Goal: Task Accomplishment & Management: Complete application form

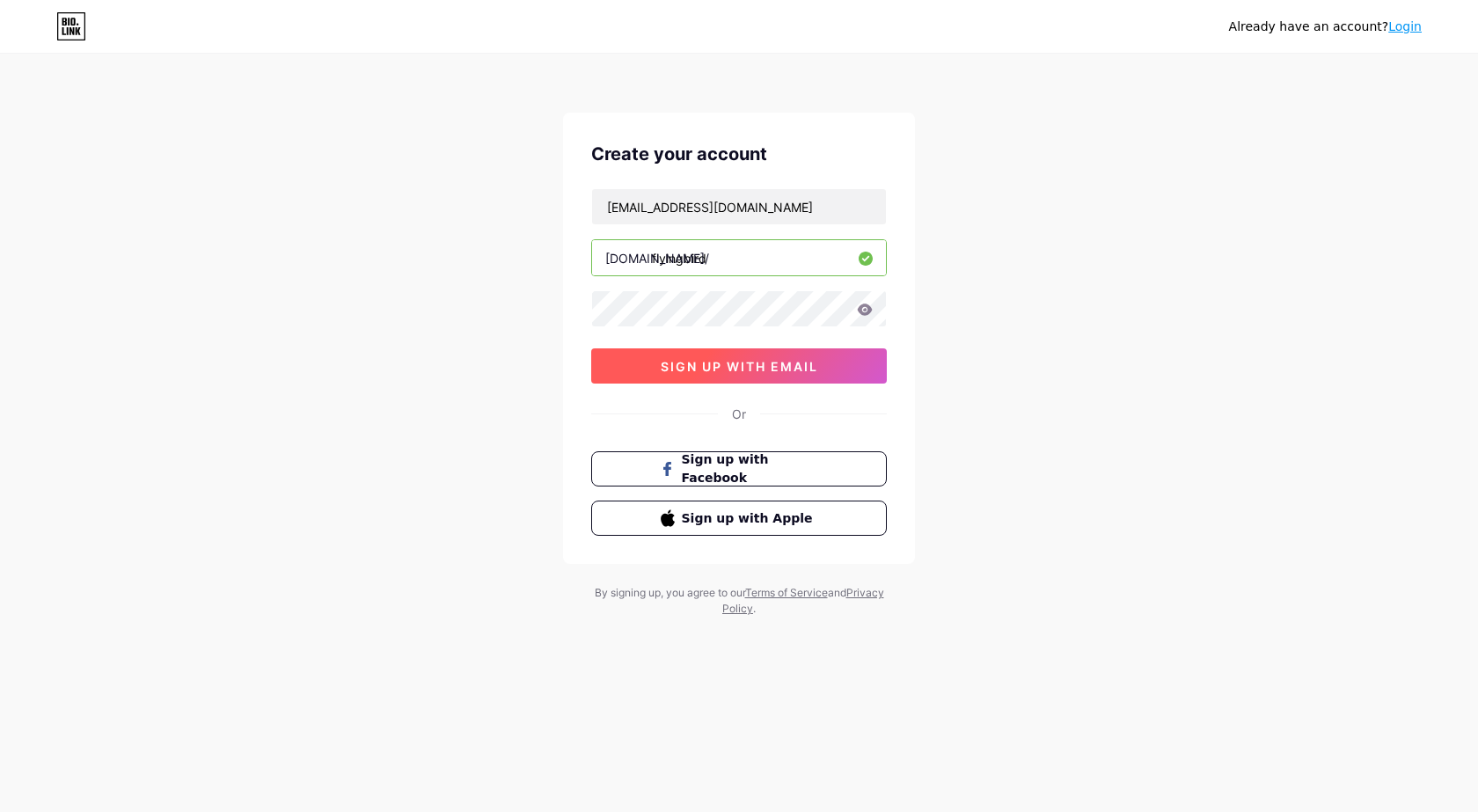
click at [736, 371] on span "sign up with email" at bounding box center [739, 366] width 157 height 15
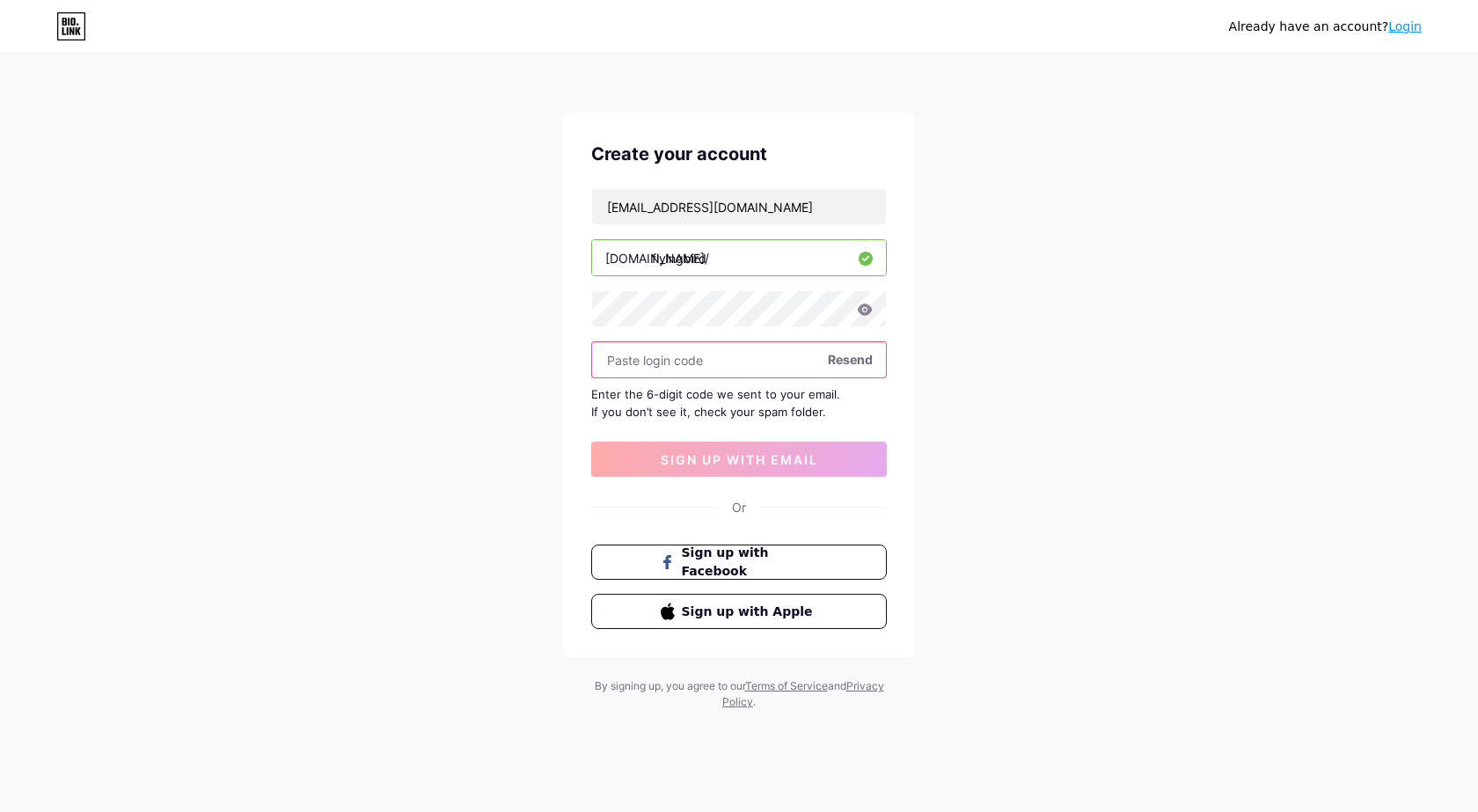
paste input "453146"
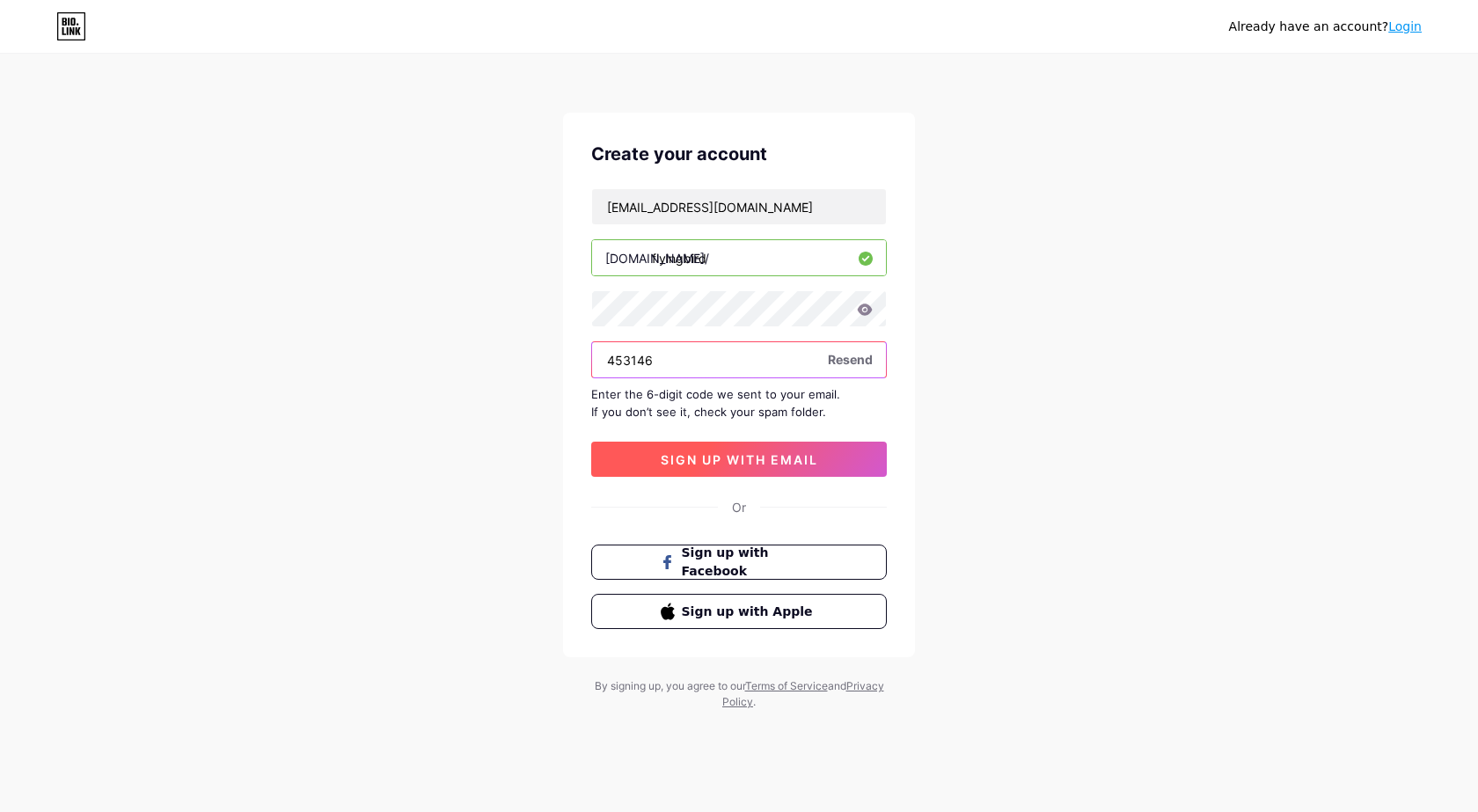
type input "453146"
click at [743, 461] on span "sign up with email" at bounding box center [739, 459] width 157 height 15
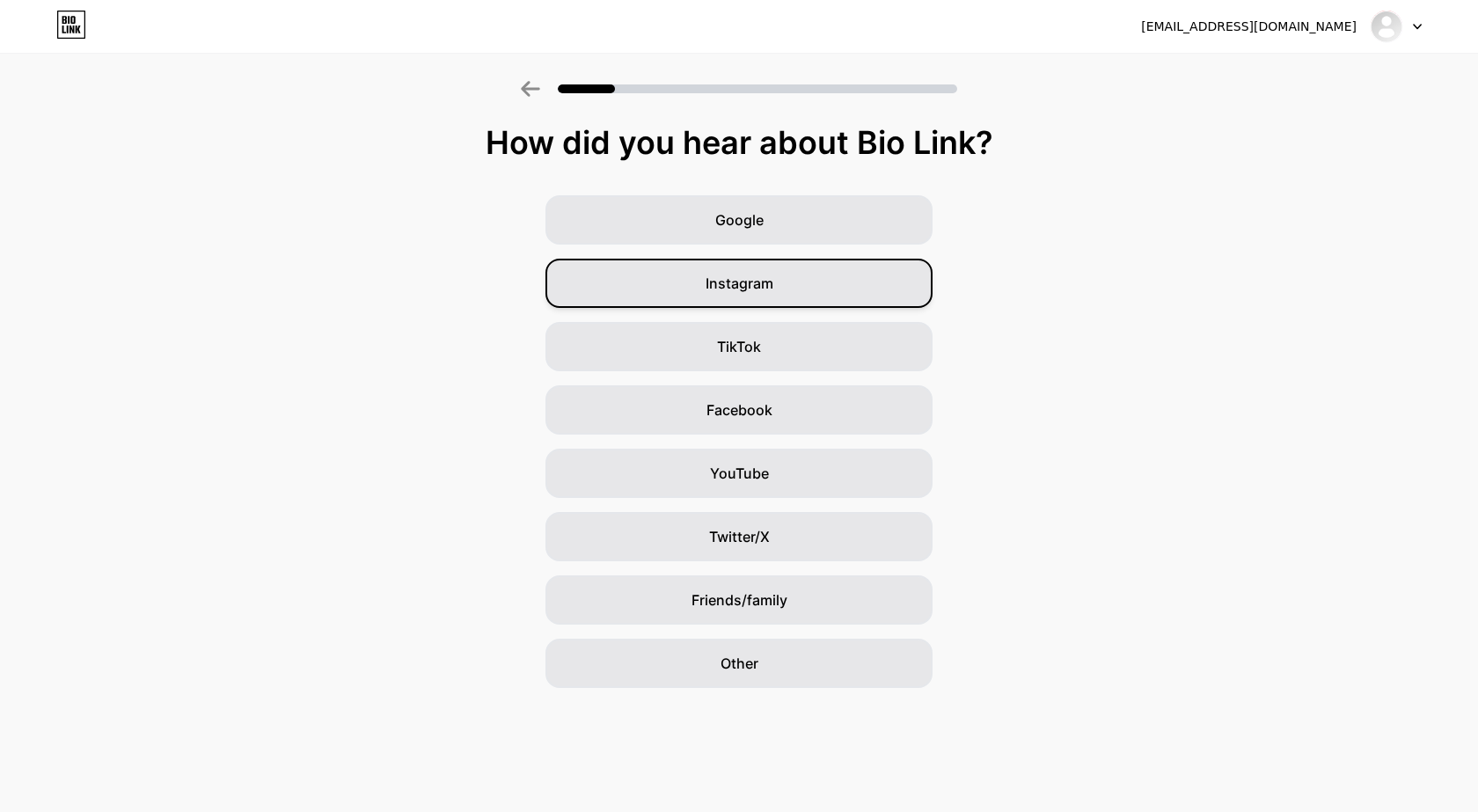
click at [830, 300] on div "Instagram" at bounding box center [739, 283] width 387 height 50
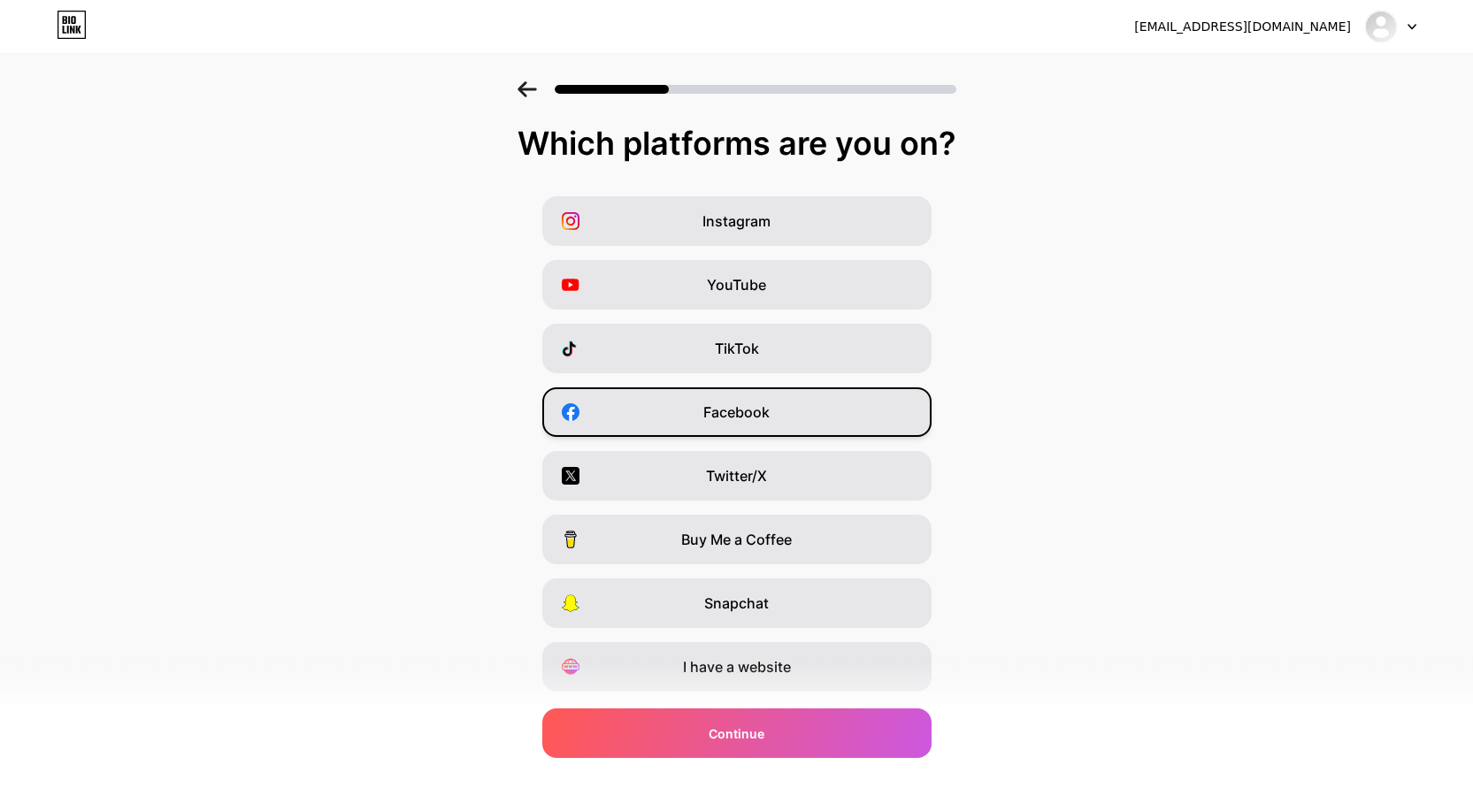
click at [823, 416] on div "Facebook" at bounding box center [736, 413] width 389 height 50
click at [791, 669] on span "I have a website" at bounding box center [737, 667] width 108 height 21
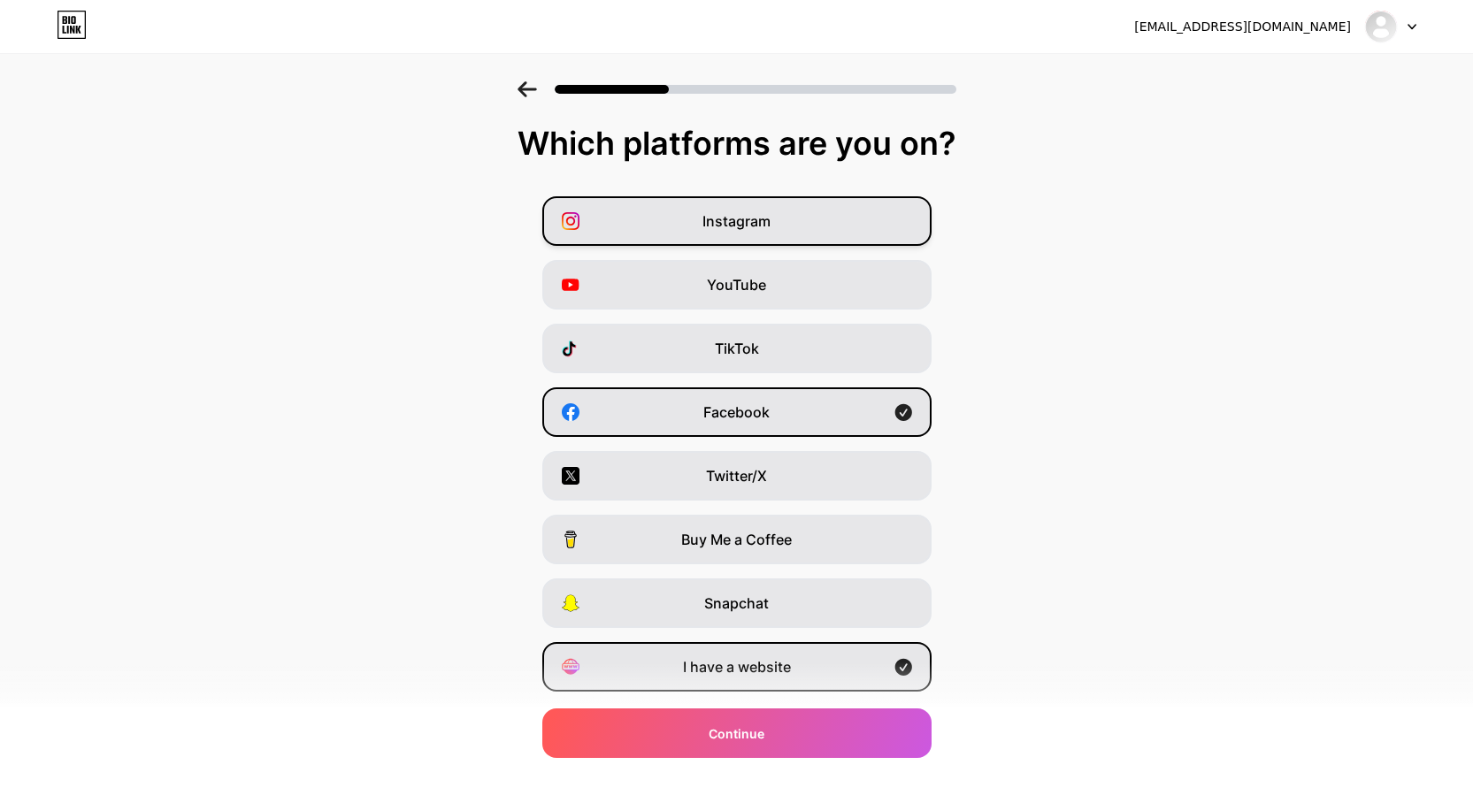
click at [805, 217] on div "Instagram" at bounding box center [736, 221] width 389 height 50
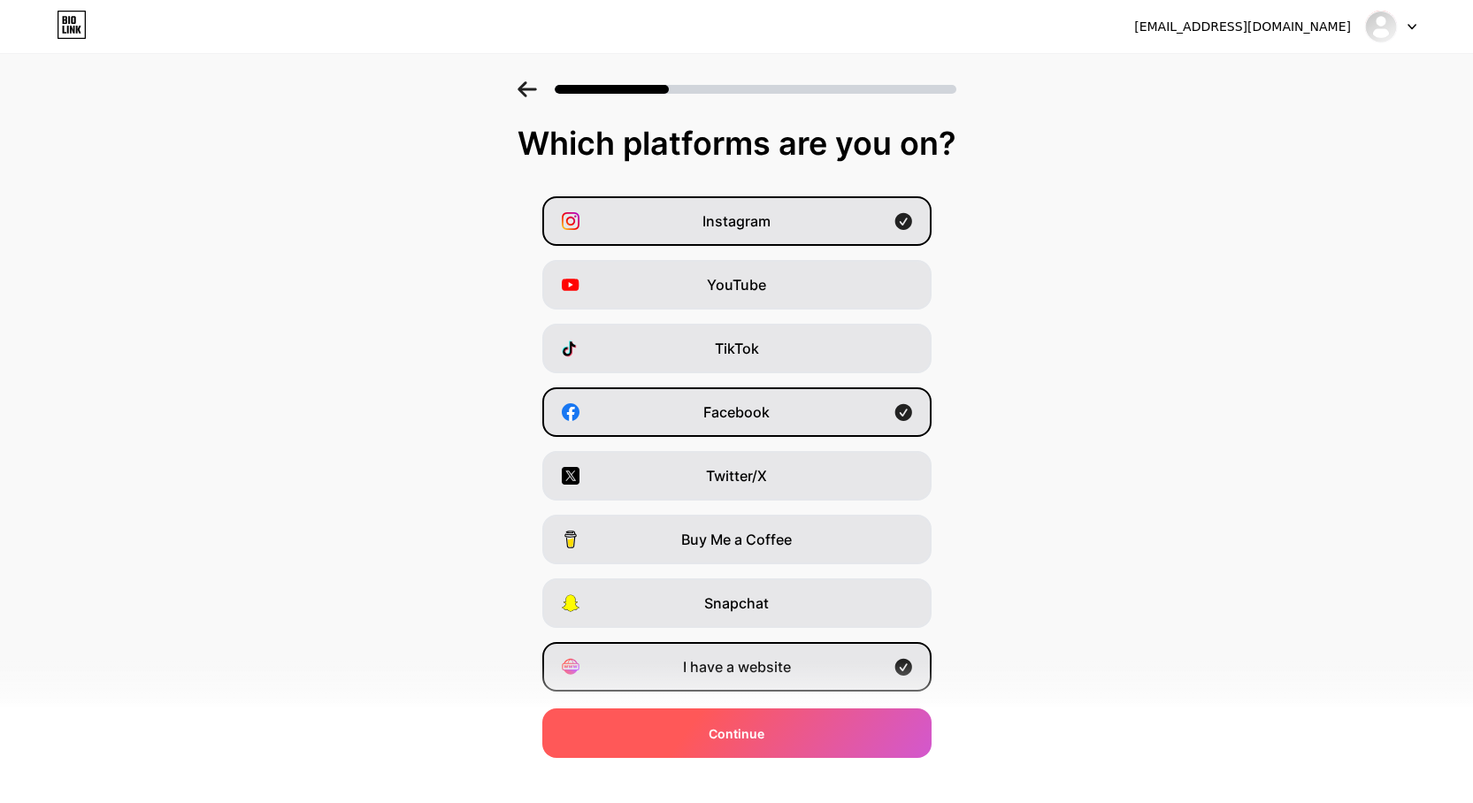
click at [716, 734] on div "Continue" at bounding box center [736, 734] width 389 height 50
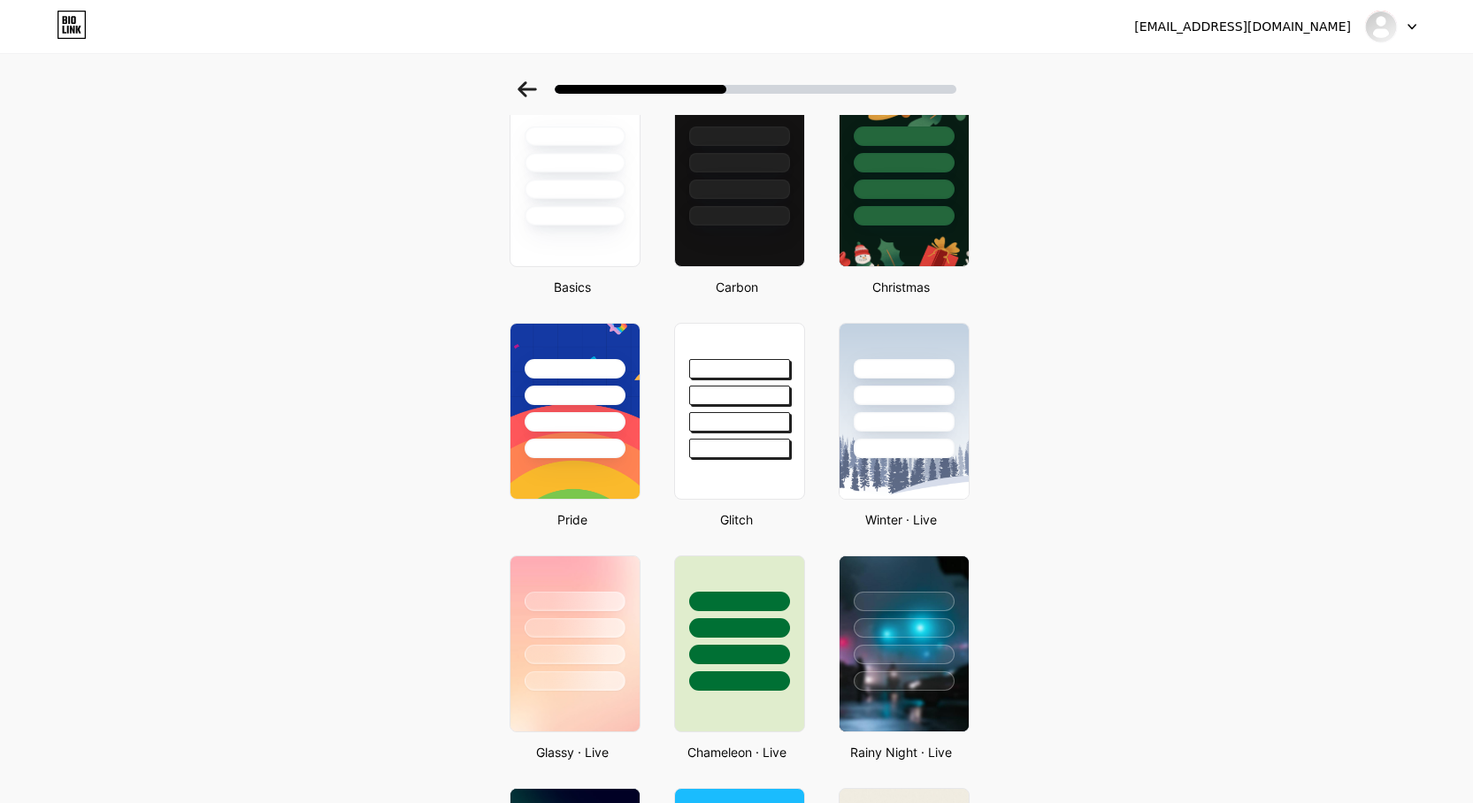
scroll to position [265, 0]
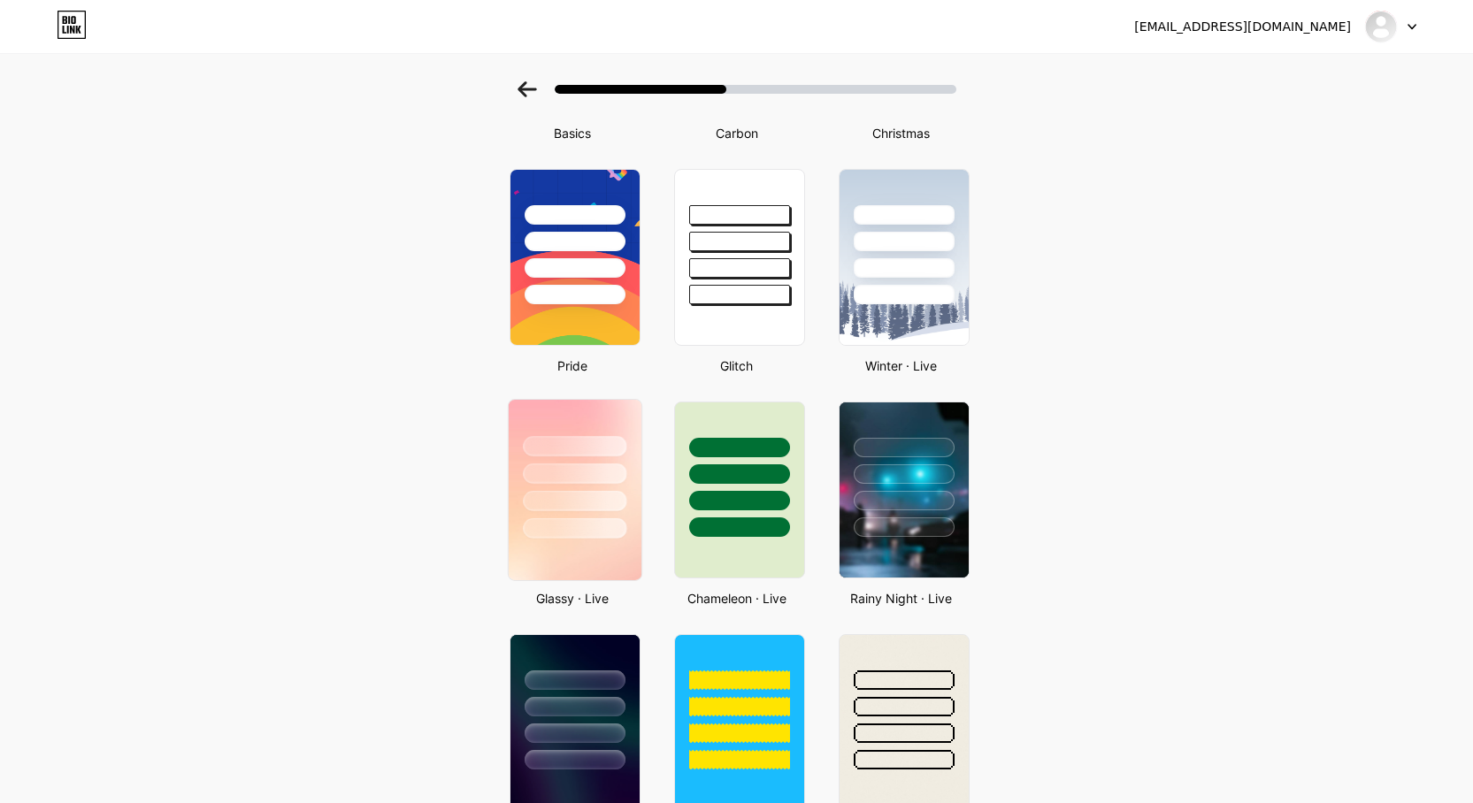
click at [578, 486] on div at bounding box center [574, 469] width 133 height 139
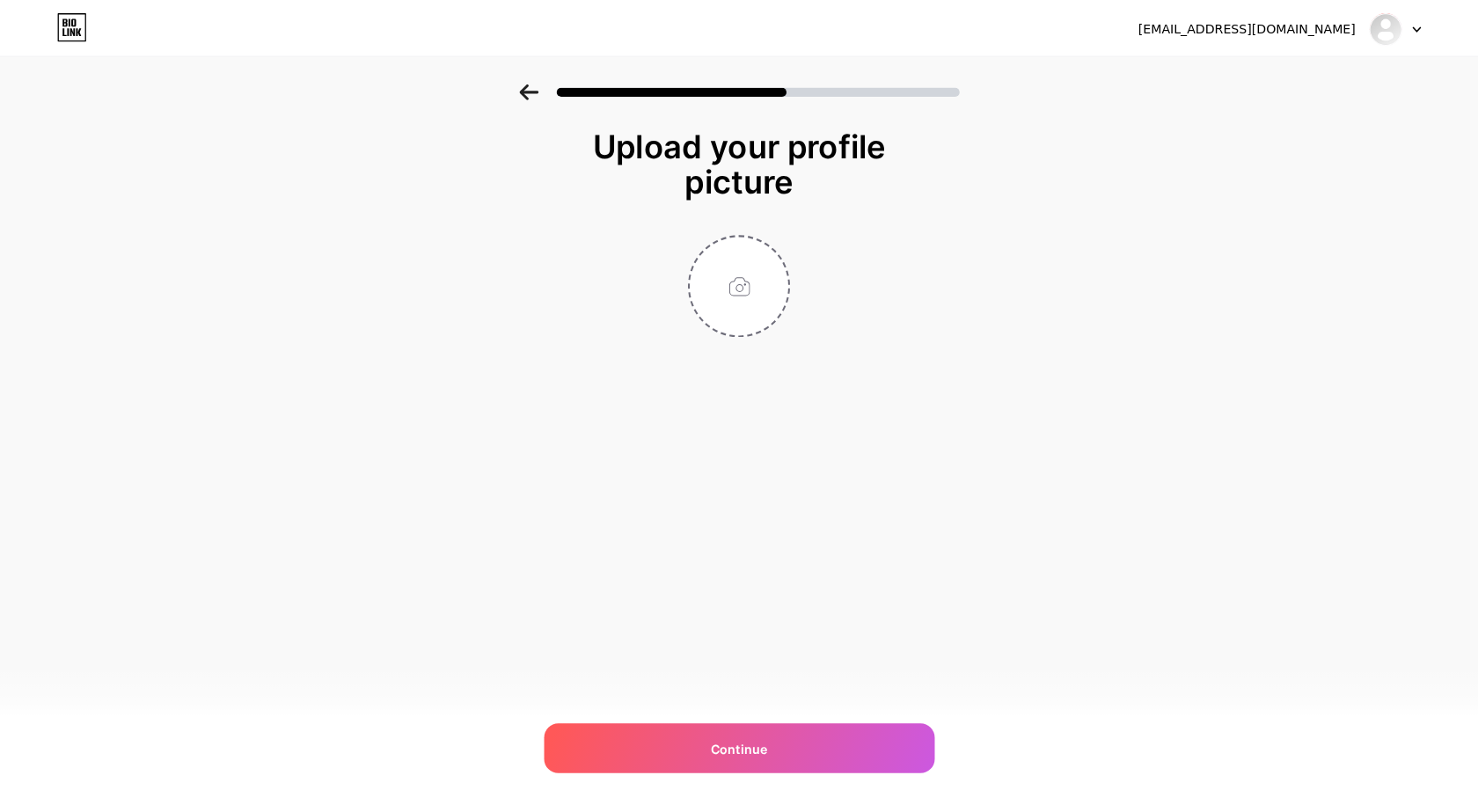
scroll to position [0, 0]
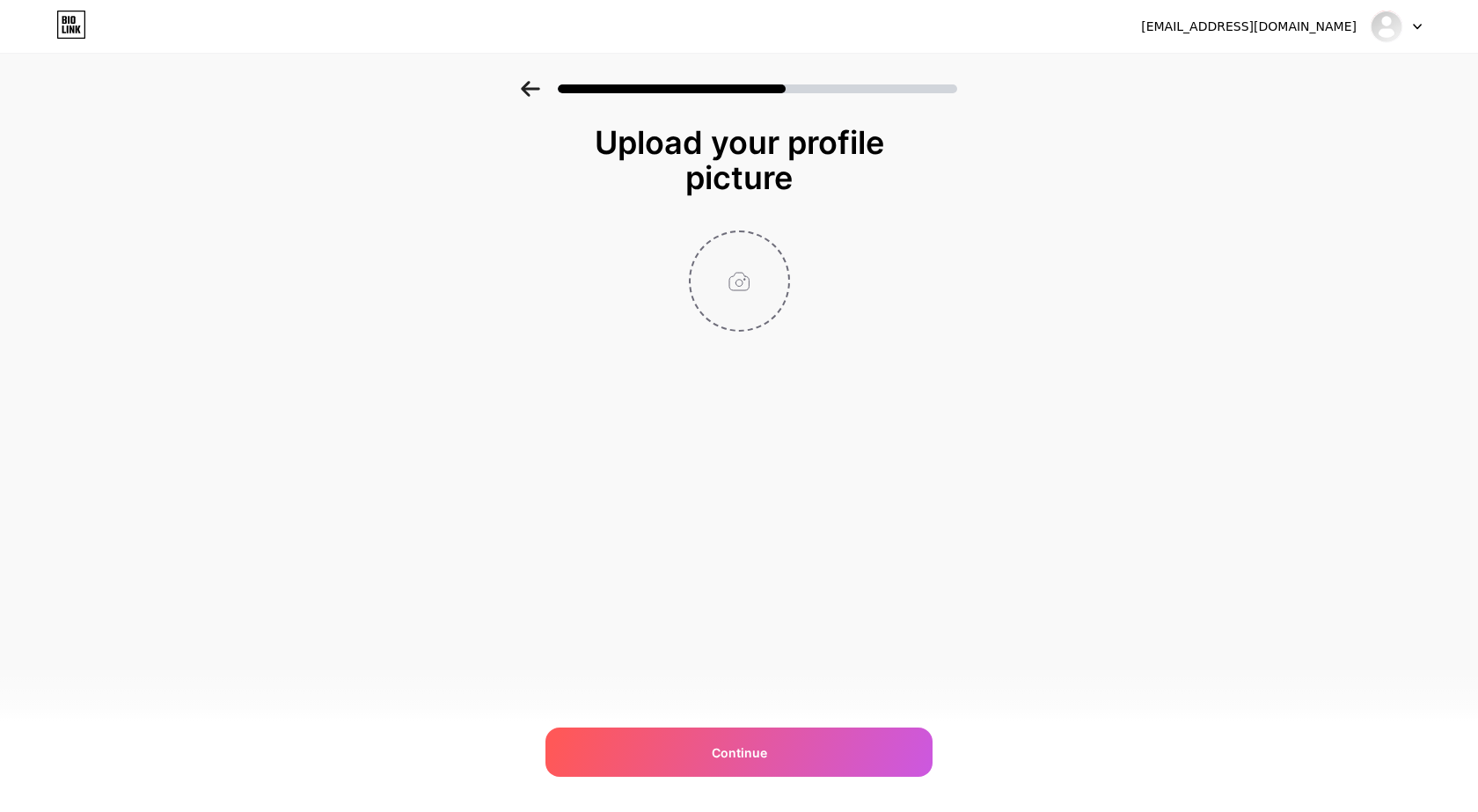
click at [730, 284] on input "file" at bounding box center [739, 281] width 97 height 97
type input "C:\fakepath\Flying Bird Truck Repair.jpg"
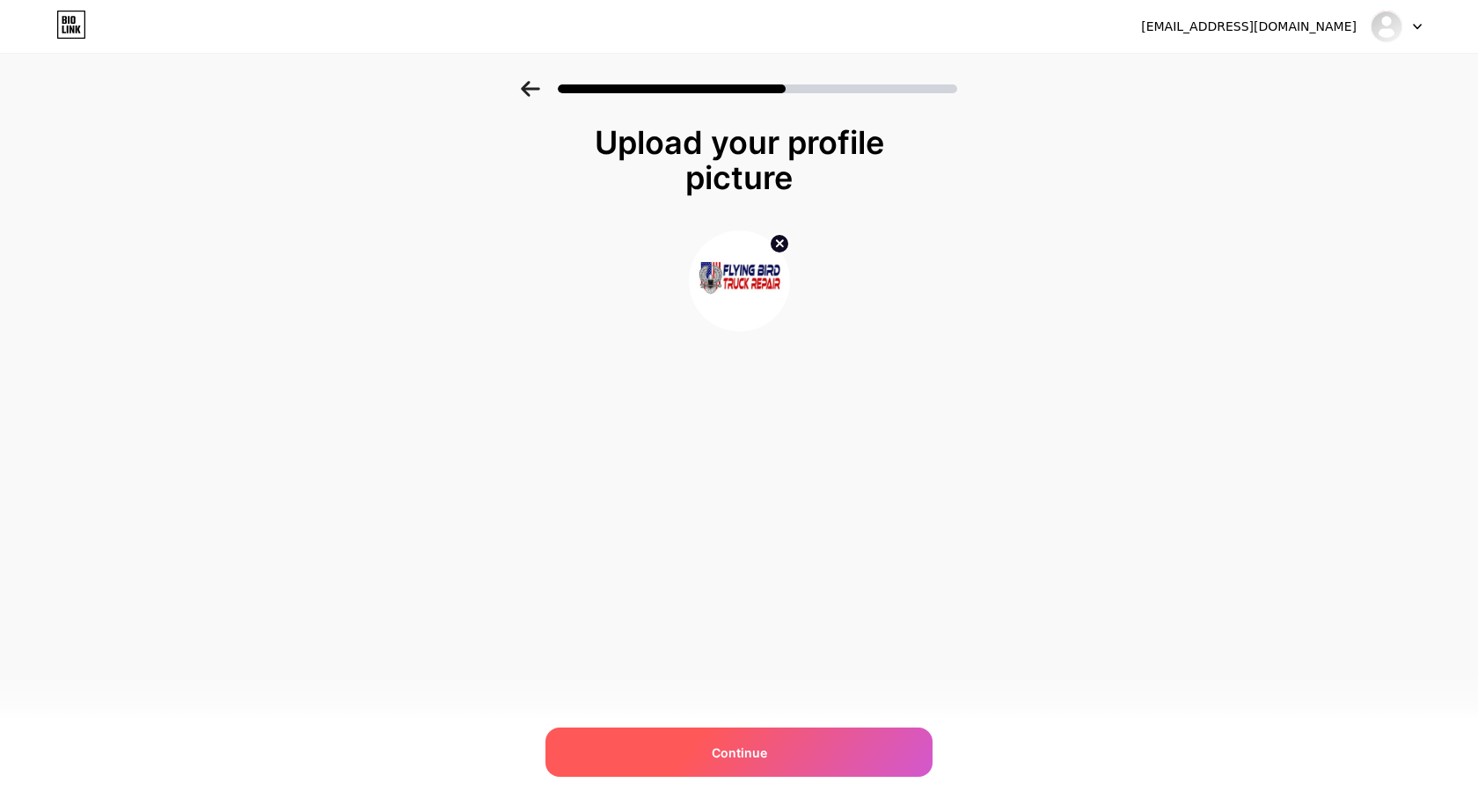
click at [689, 737] on div "Continue" at bounding box center [739, 752] width 387 height 50
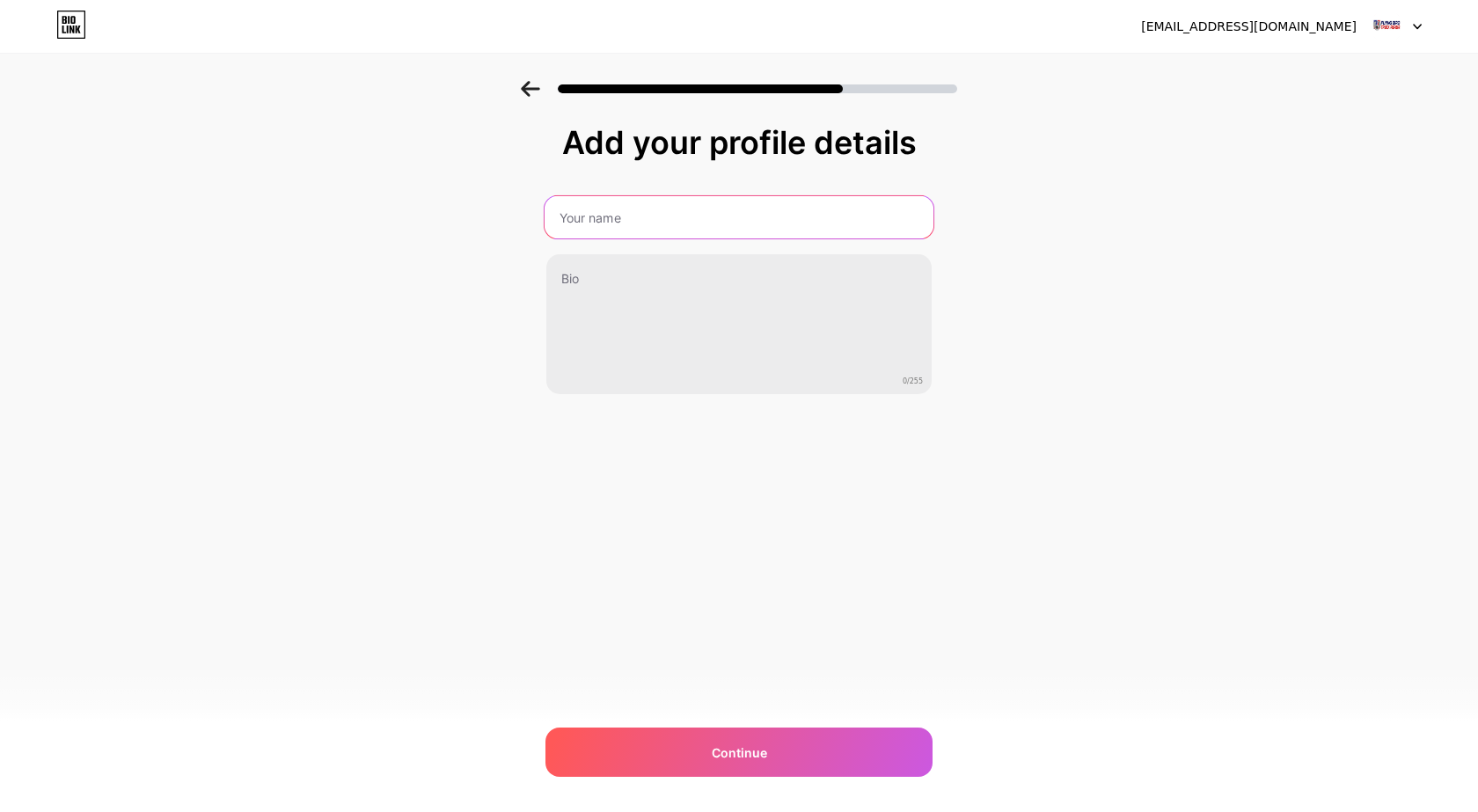
click at [630, 224] on input "text" at bounding box center [739, 217] width 389 height 42
type input "Flying Bird Truck Repair"
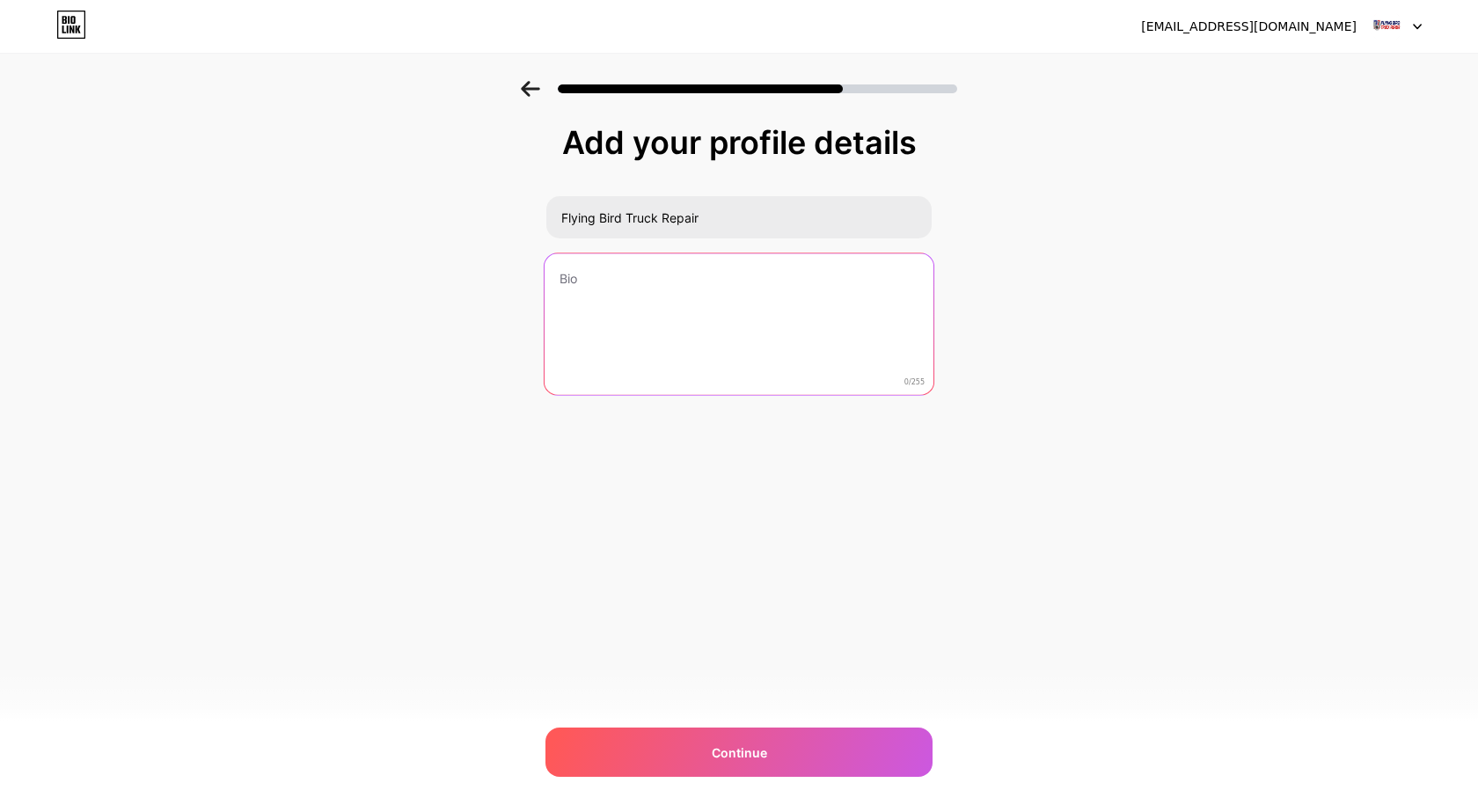
click at [615, 284] on textarea at bounding box center [739, 325] width 389 height 143
paste textarea "Flying Bird Truck Repair is your trusted one-stop shop for professional truck r…"
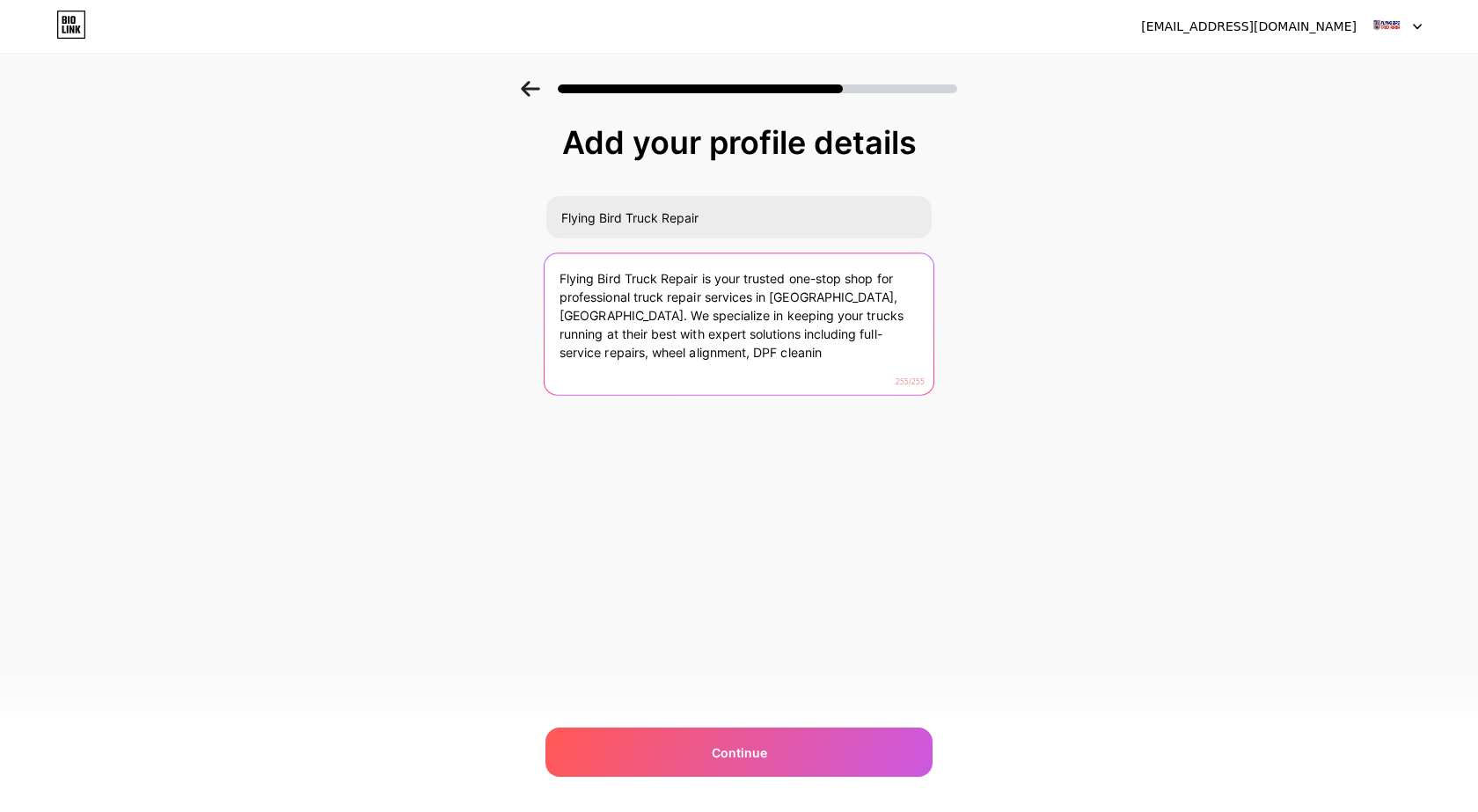
click at [743, 364] on textarea "Flying Bird Truck Repair is your trusted one-stop shop for professional truck r…" at bounding box center [739, 325] width 389 height 143
paste textarea "in [GEOGRAPHIC_DATA], [GEOGRAPHIC_DATA], for expert truck repairs, including fu…"
paste textarea "n Bakersfield CA offers expert truck repairs including diagnostics, DPF cleanin…"
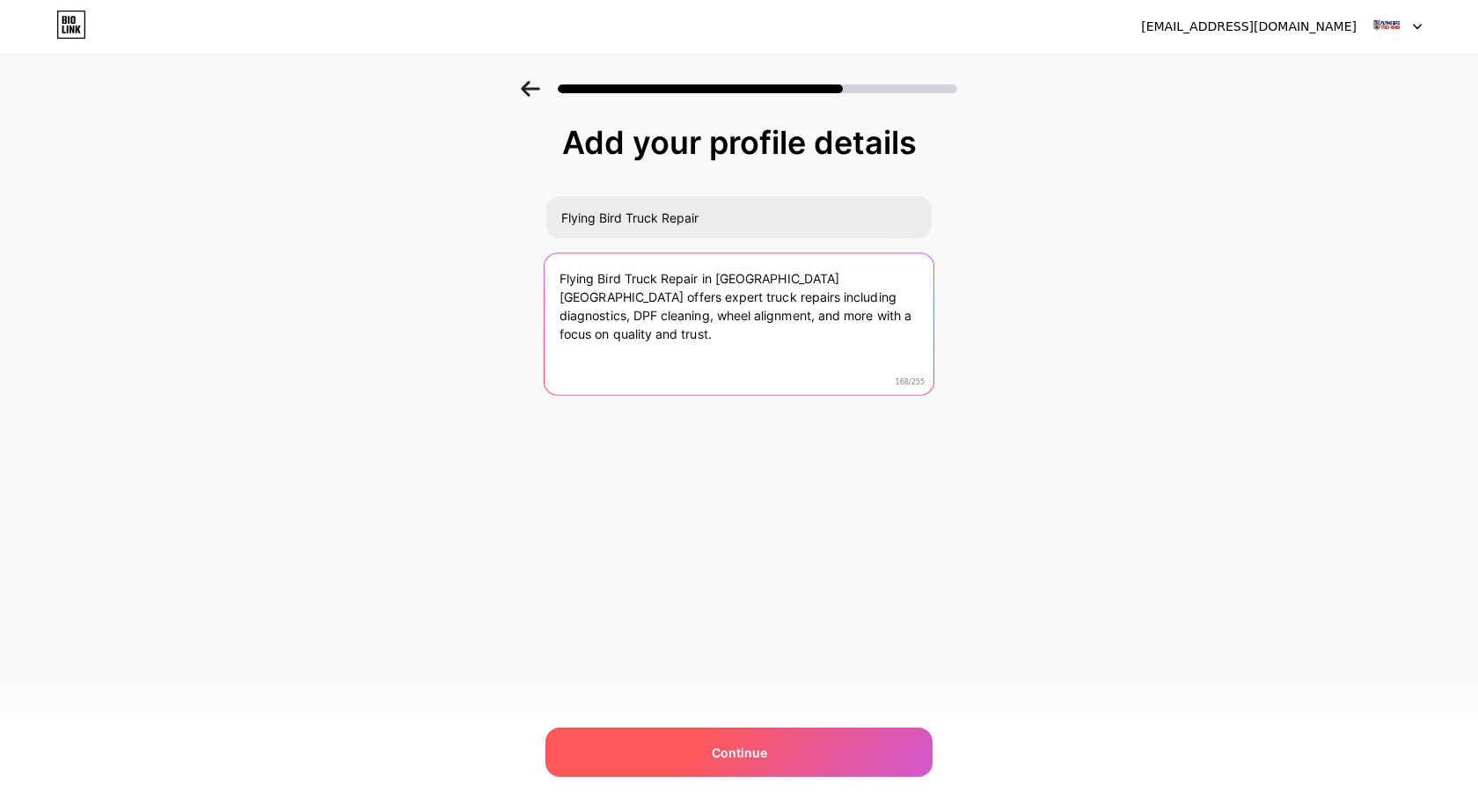
type textarea "Flying Bird Truck Repair in [GEOGRAPHIC_DATA] [GEOGRAPHIC_DATA] offers expert t…"
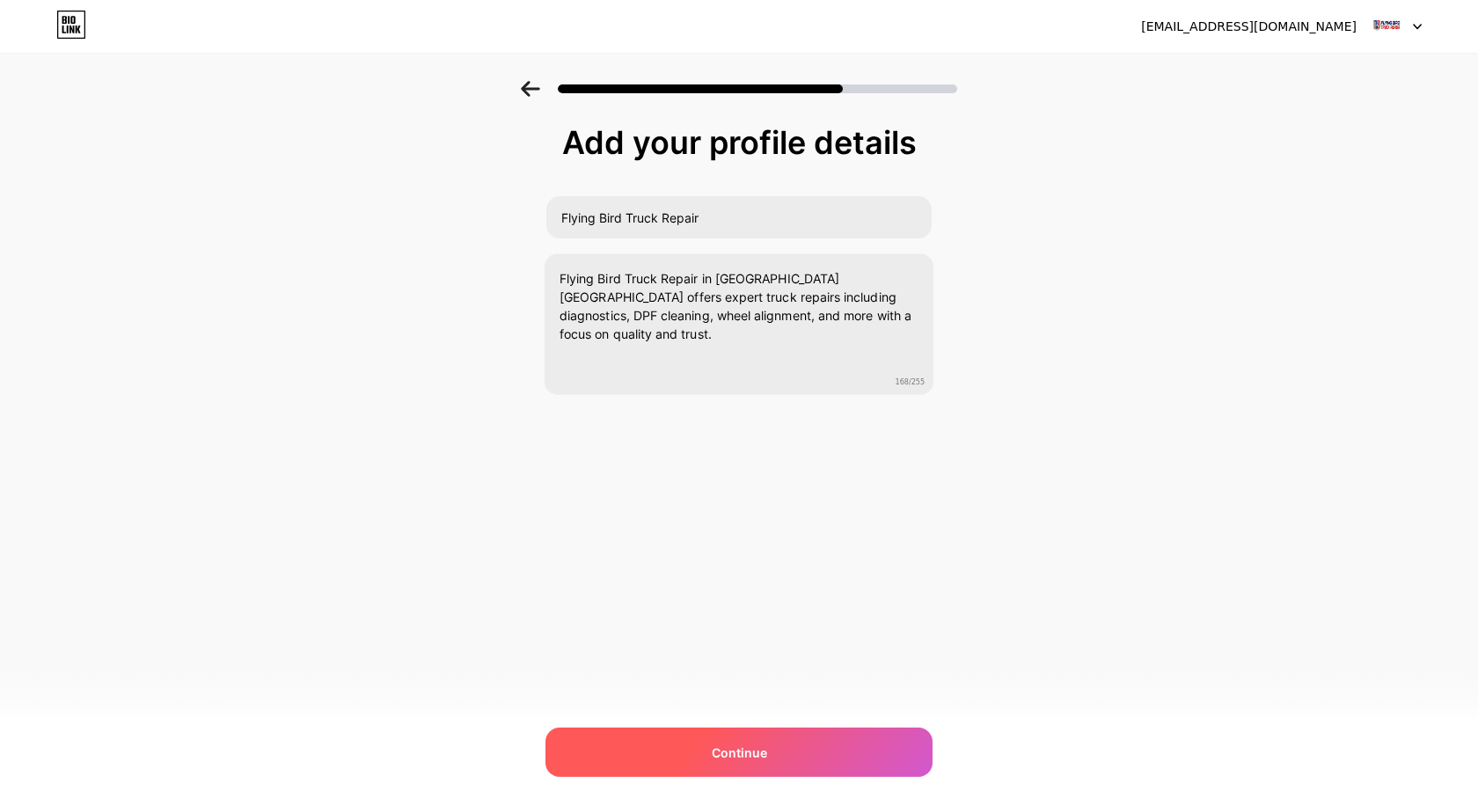
click at [715, 753] on span "Continue" at bounding box center [739, 752] width 56 height 19
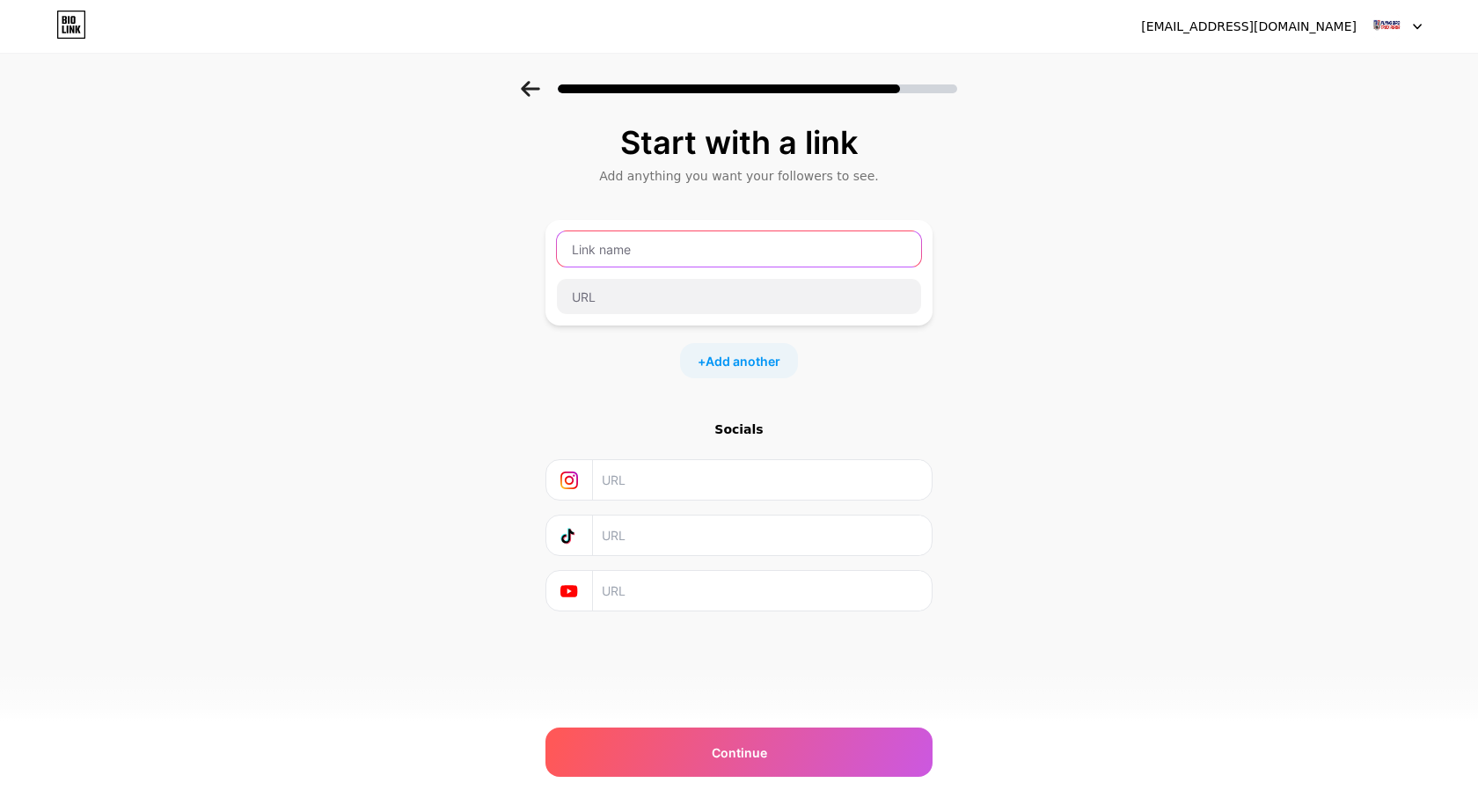
click at [661, 248] on input "text" at bounding box center [739, 248] width 364 height 35
click at [621, 482] on input "text" at bounding box center [760, 480] width 319 height 40
click at [726, 442] on div "Socials" at bounding box center [739, 516] width 387 height 191
click at [669, 529] on input "text" at bounding box center [760, 536] width 319 height 40
click at [661, 258] on input "text" at bounding box center [739, 248] width 364 height 35
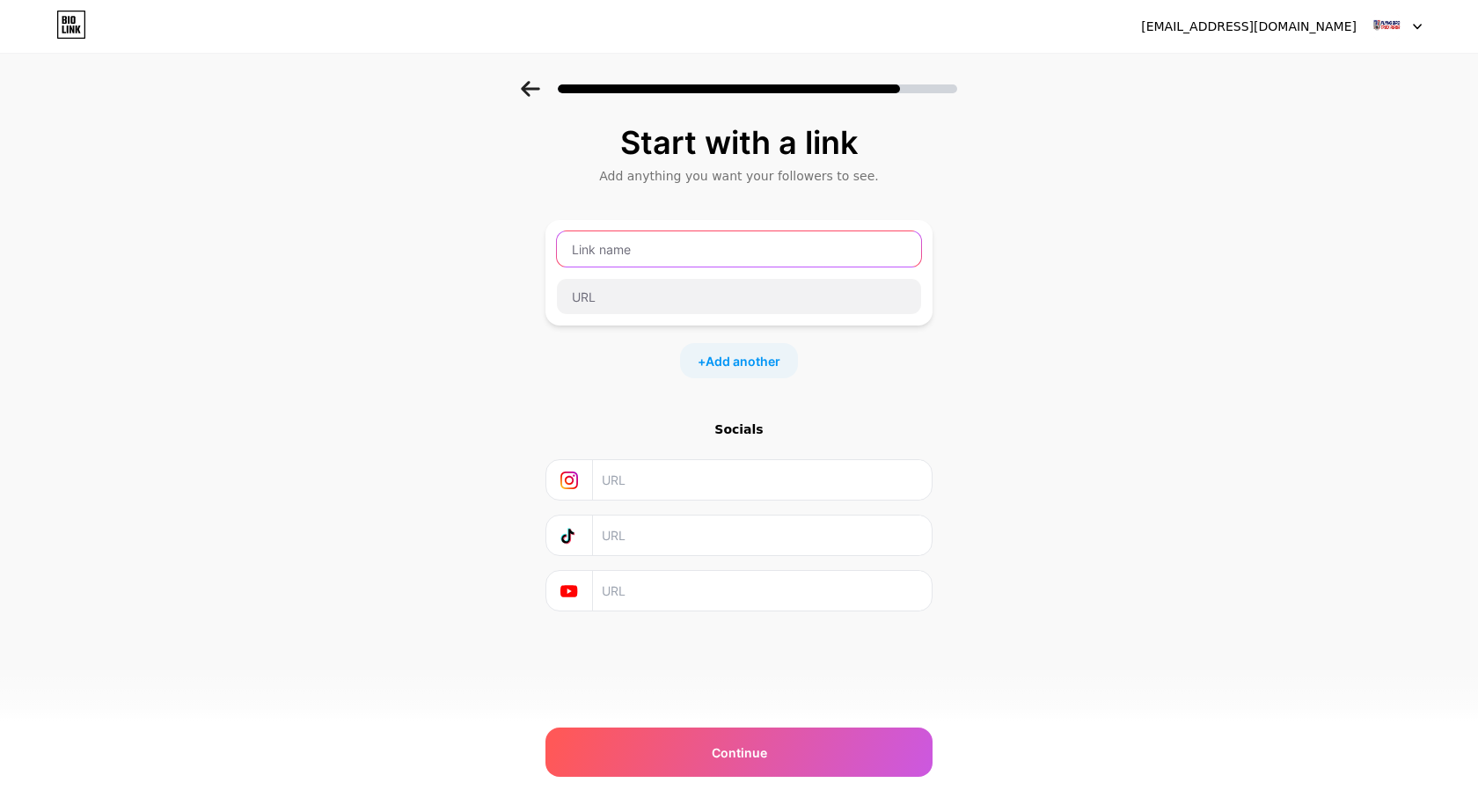
click at [641, 263] on input "text" at bounding box center [739, 248] width 364 height 35
type input "f"
paste input "Flying Bird Truck Repair"
type input "Flying Bird Truck Repair"
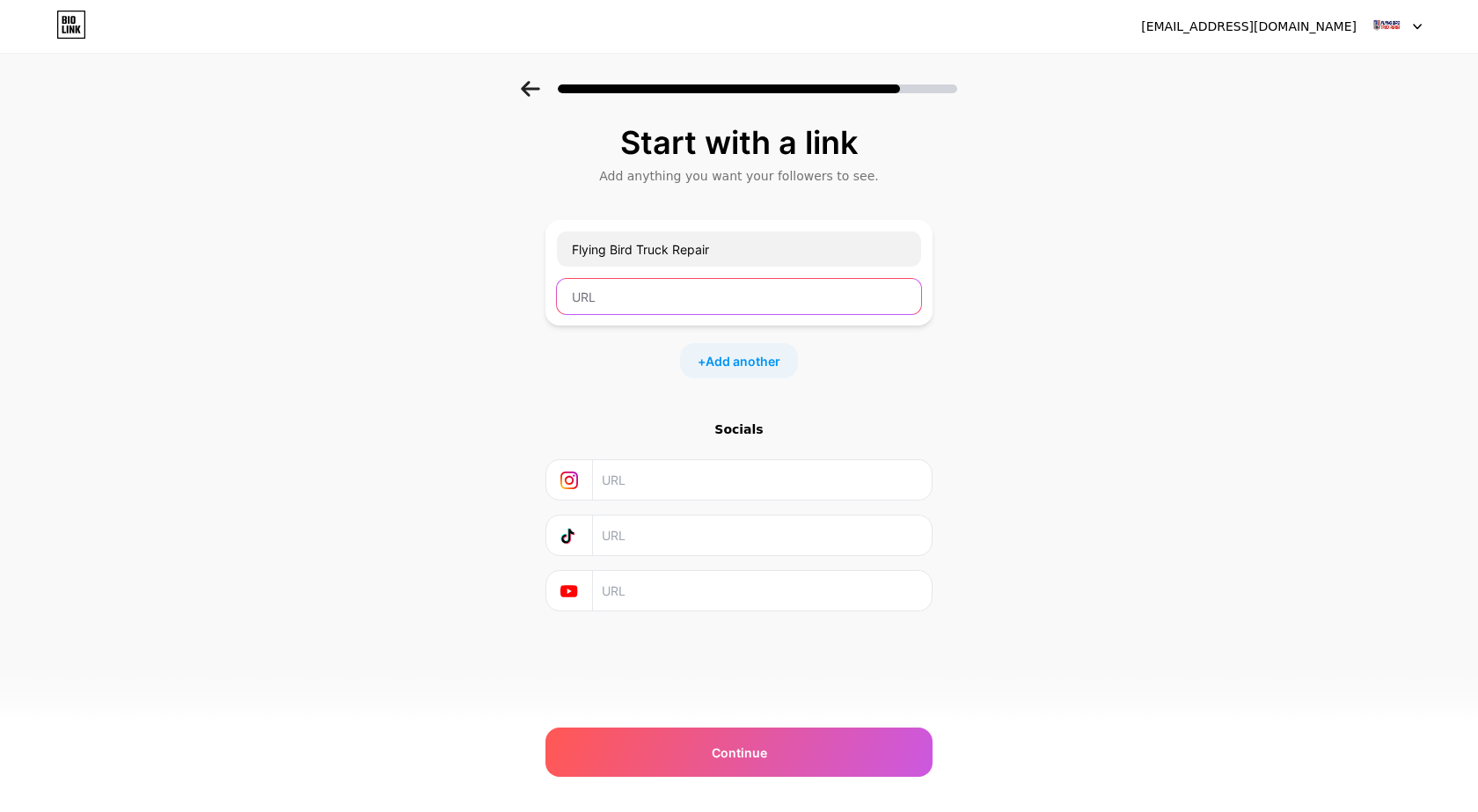
click at [598, 293] on input "text" at bounding box center [739, 296] width 364 height 35
paste input "[URL][DOMAIN_NAME]"
type input "[URL][DOMAIN_NAME]"
drag, startPoint x: 423, startPoint y: 302, endPoint x: 423, endPoint y: 316, distance: 14.0
click at [423, 303] on div "Start with a link Add anything you want your followers to see. Flying Bird Truc…" at bounding box center [739, 390] width 1478 height 618
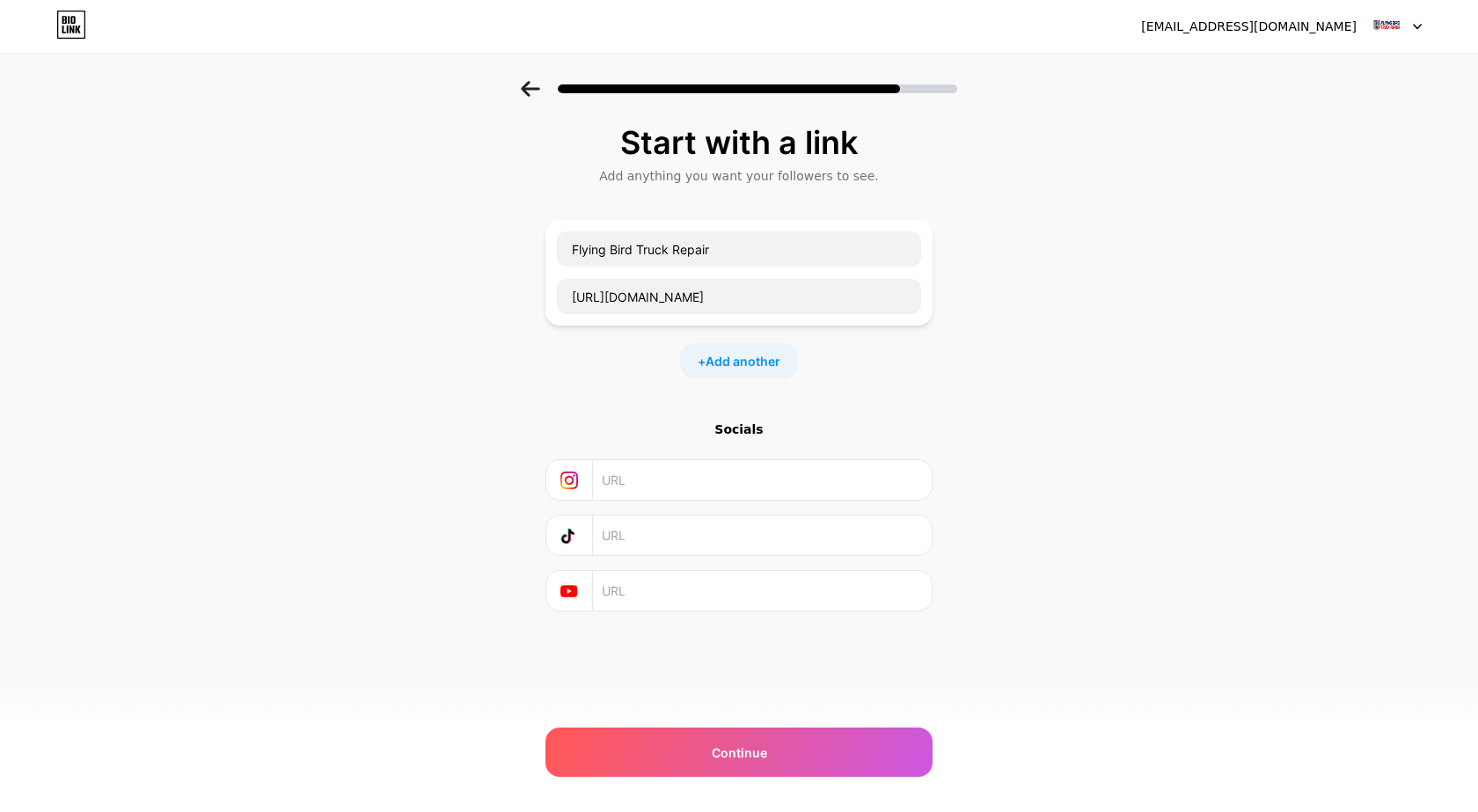
click at [615, 488] on input "text" at bounding box center [760, 480] width 319 height 40
click at [661, 479] on input "text" at bounding box center [760, 480] width 319 height 40
paste input "[URL][DOMAIN_NAME]"
type input "[URL][DOMAIN_NAME]"
click at [718, 546] on input "text" at bounding box center [760, 536] width 319 height 40
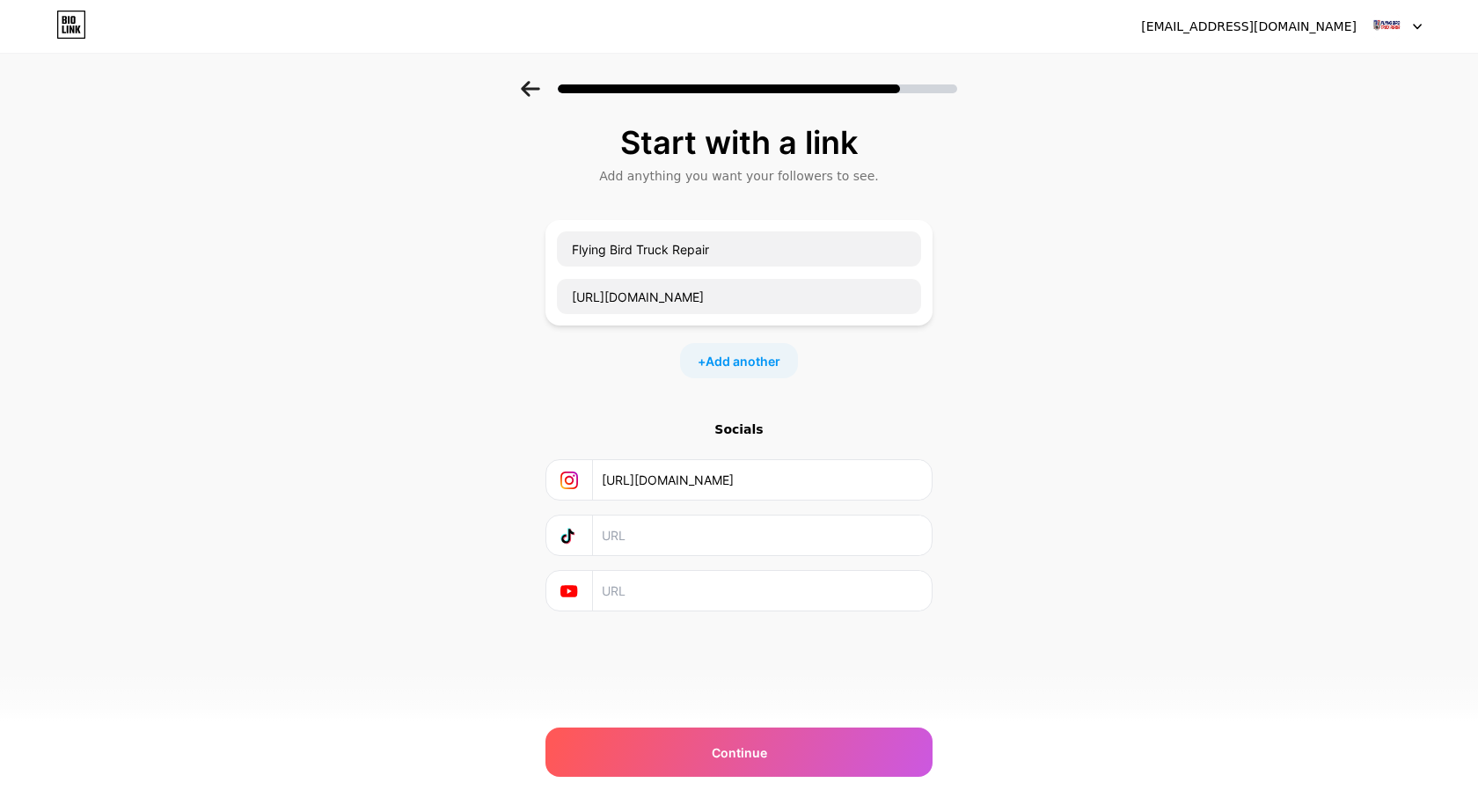
paste input "[URL][DOMAIN_NAME]"
type input "[URL][DOMAIN_NAME]"
click at [663, 592] on input "text" at bounding box center [760, 590] width 319 height 40
paste input "[URL][DOMAIN_NAME]"
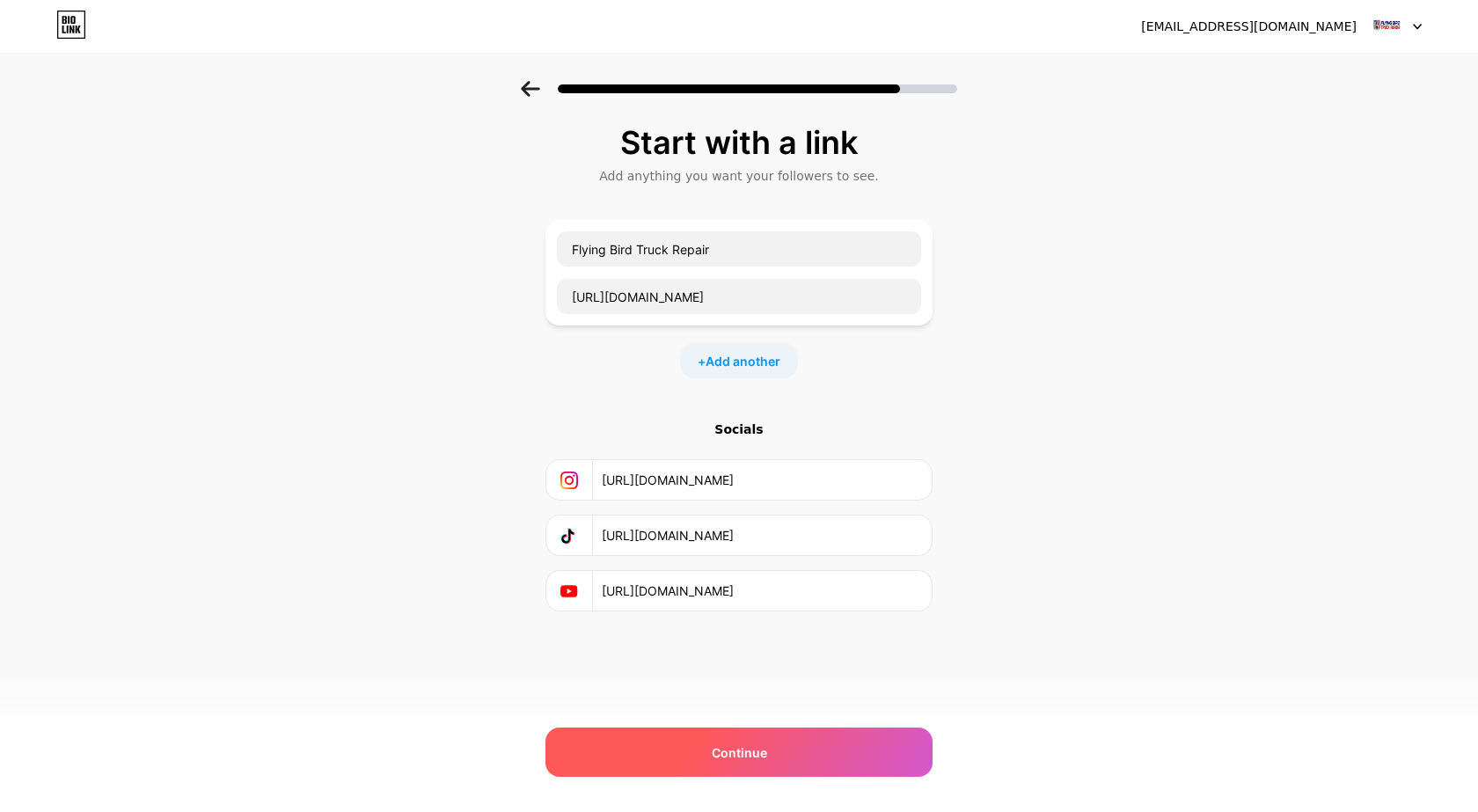
type input "[URL][DOMAIN_NAME]"
click at [700, 756] on div "Continue" at bounding box center [739, 752] width 387 height 50
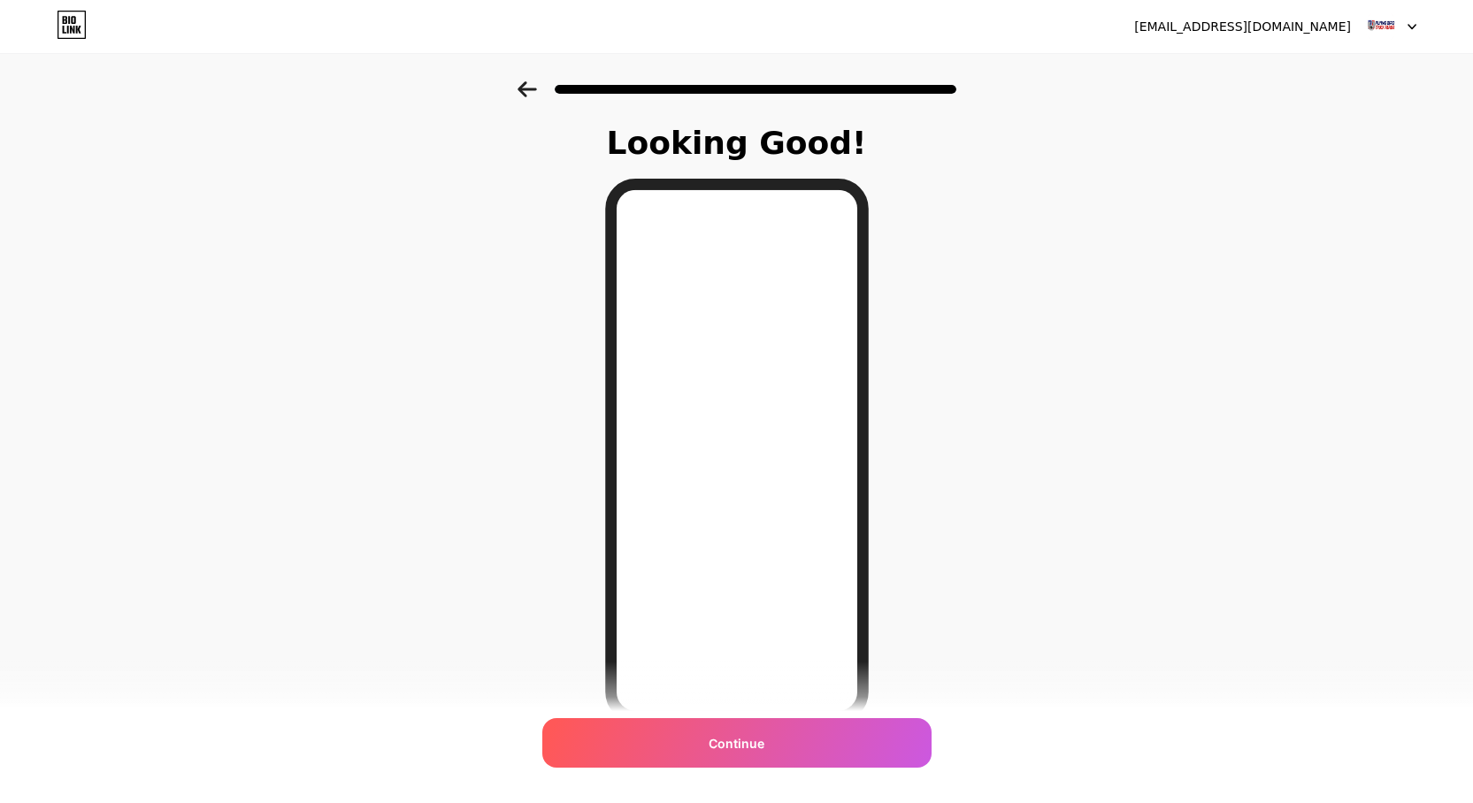
click at [740, 751] on span "Continue" at bounding box center [737, 743] width 56 height 19
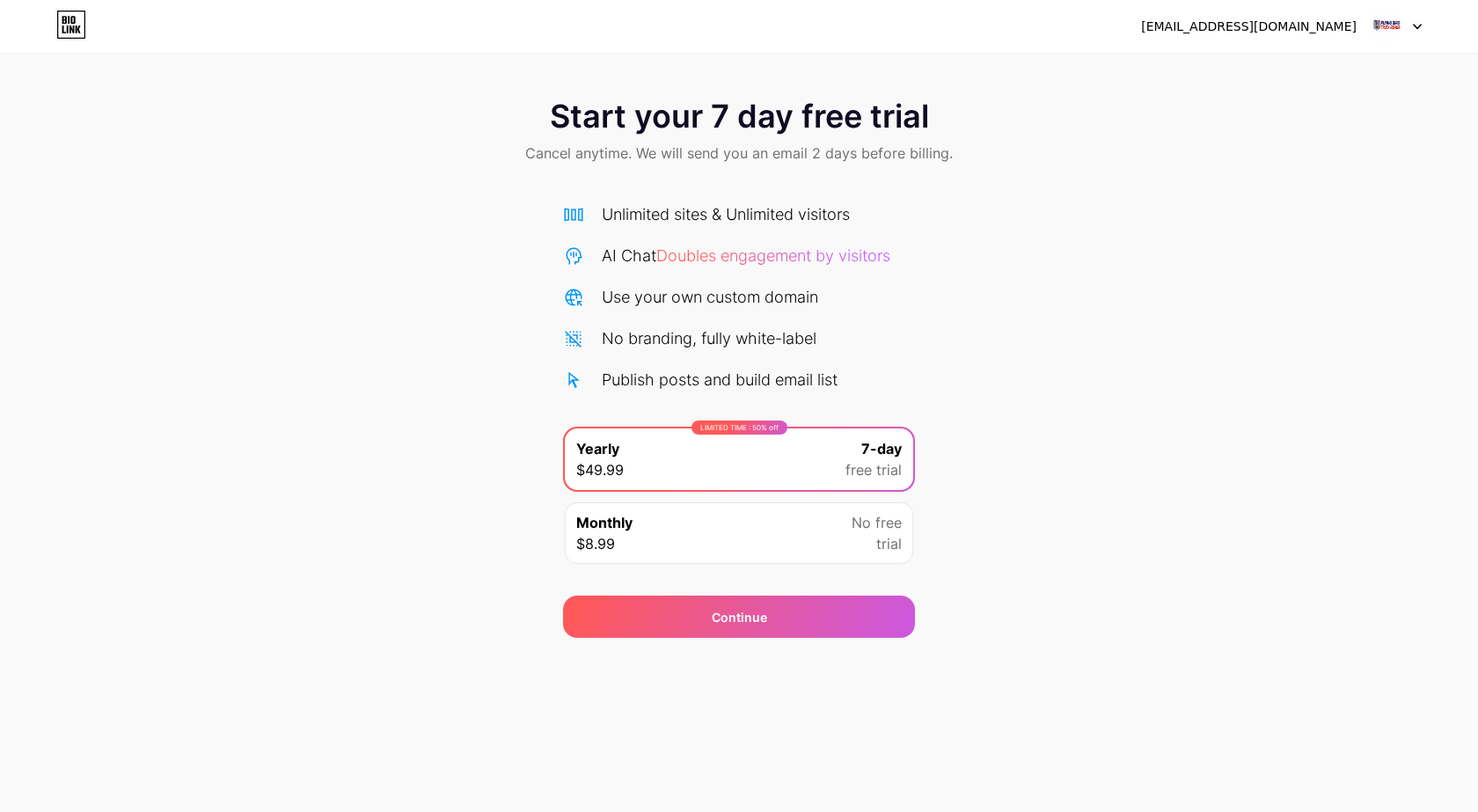
click at [852, 154] on span "Cancel anytime. We will send you an email 2 days before billing." at bounding box center [739, 152] width 427 height 21
click at [829, 622] on div "Continue" at bounding box center [739, 616] width 352 height 42
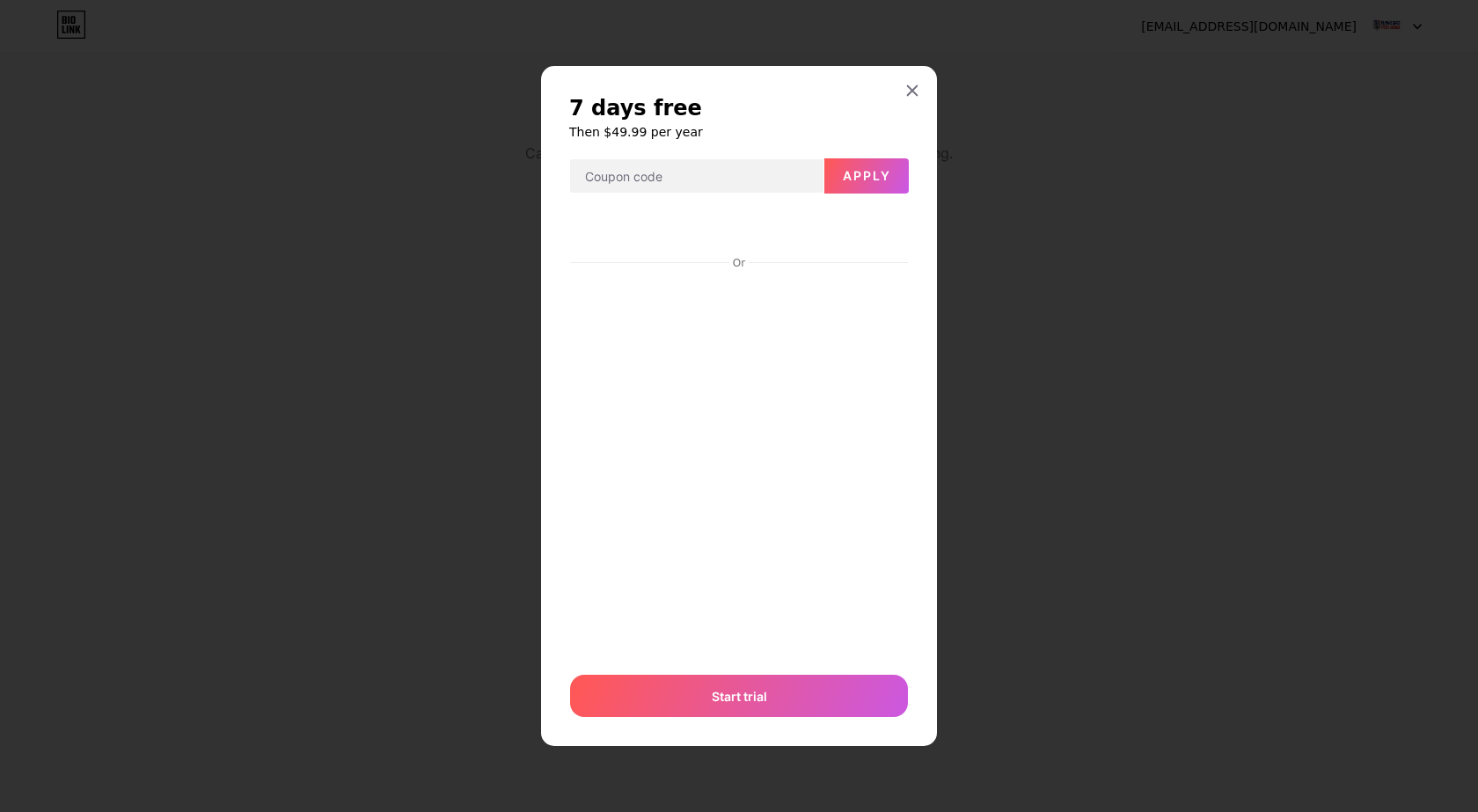
click at [908, 114] on div "7 days free Then $49.99 per year Apply Or Start trial" at bounding box center [739, 406] width 396 height 681
click at [913, 87] on icon at bounding box center [912, 90] width 14 height 14
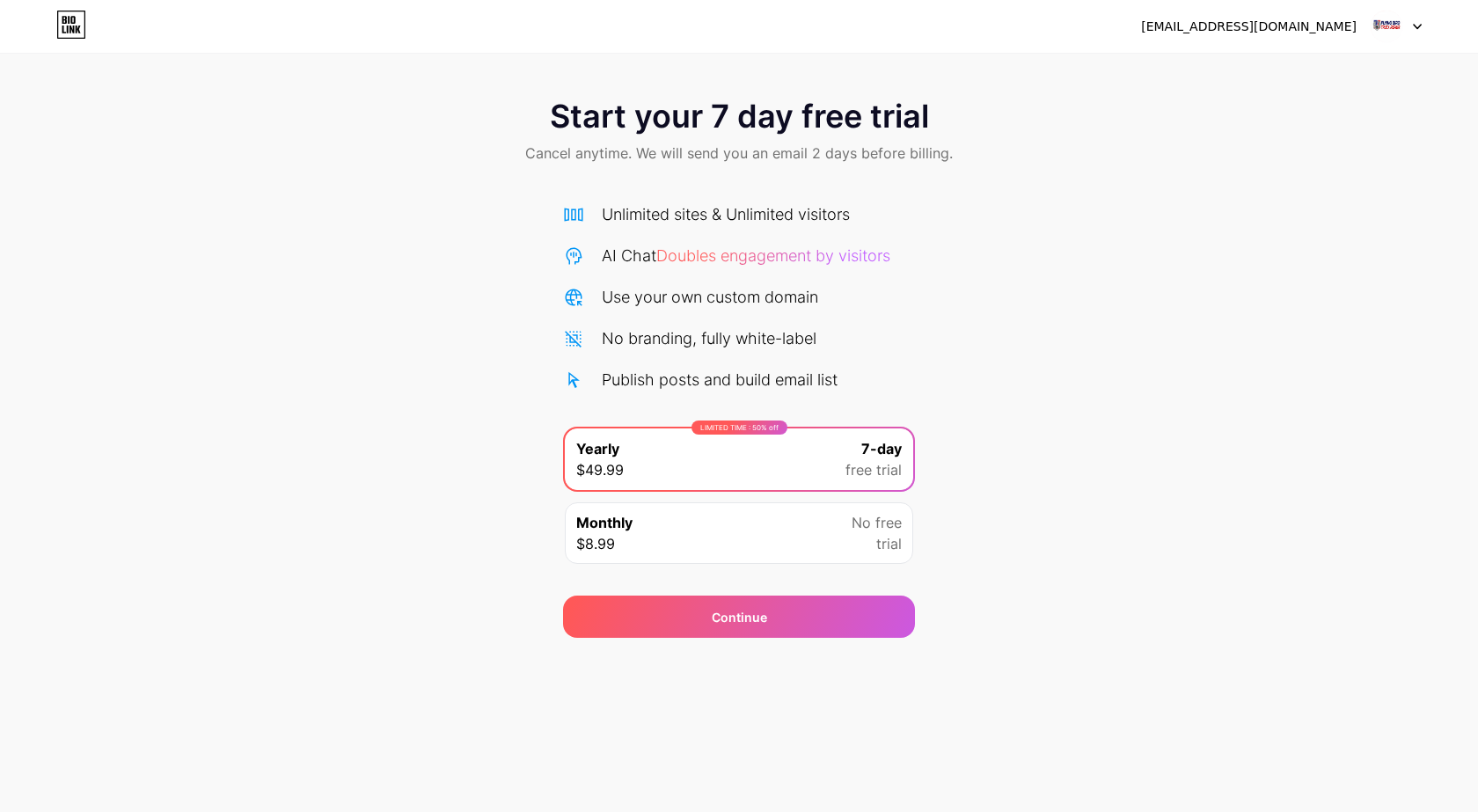
click at [1222, 272] on div "Start your 7 day free trial Cancel anytime. We will send you an email 2 days be…" at bounding box center [739, 359] width 1478 height 557
click at [1388, 25] on img at bounding box center [1387, 27] width 34 height 34
click at [1269, 33] on div "[EMAIL_ADDRESS][DOMAIN_NAME]" at bounding box center [1248, 27] width 216 height 19
click at [77, 26] on icon at bounding box center [72, 25] width 30 height 28
click at [736, 256] on span "Doubles engagement by visitors" at bounding box center [772, 255] width 234 height 19
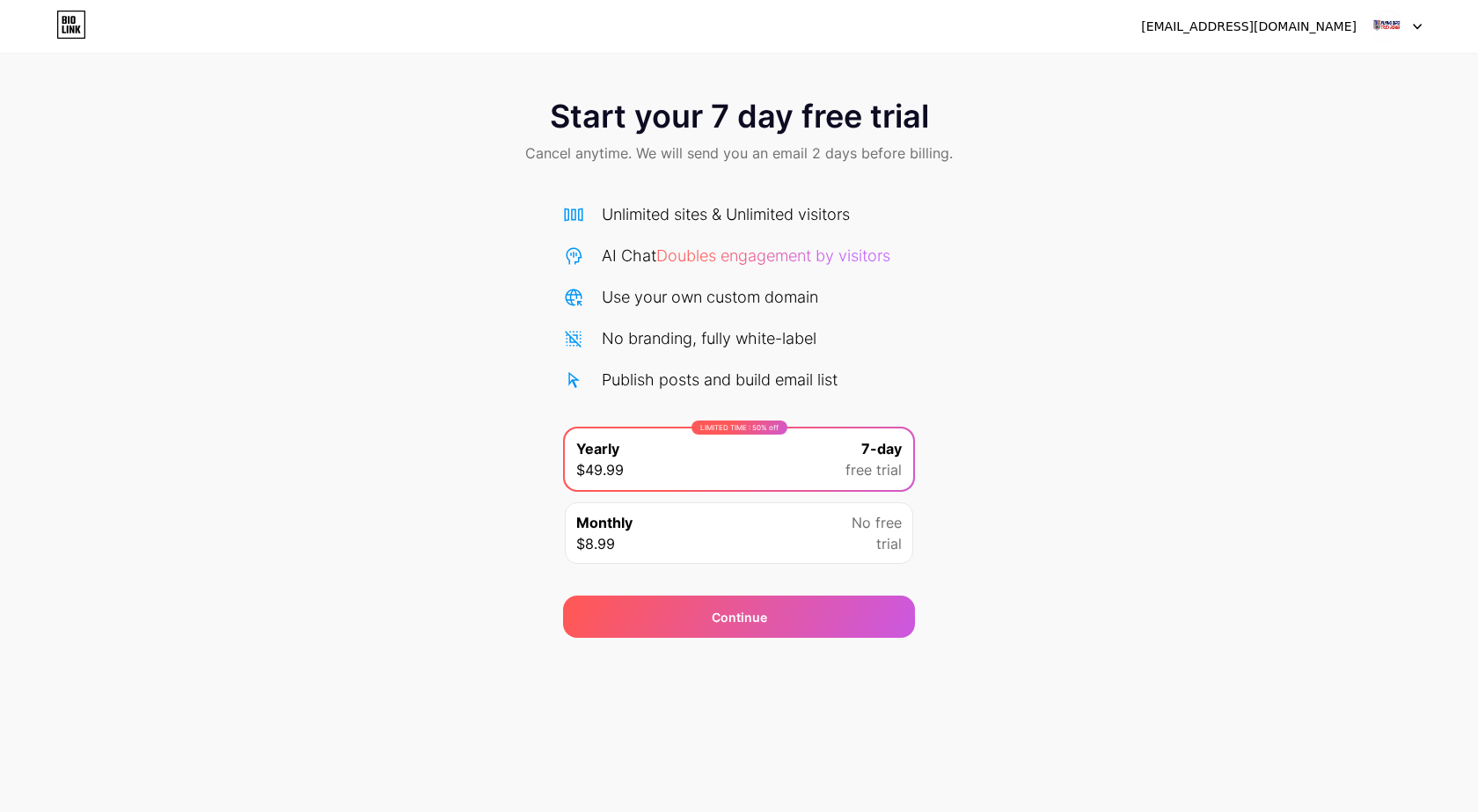
click at [764, 752] on div "[EMAIL_ADDRESS][DOMAIN_NAME] Logout Link Copied Start your 7 day free trial Can…" at bounding box center [739, 406] width 1478 height 812
click at [783, 728] on div "[EMAIL_ADDRESS][DOMAIN_NAME] Logout Link Copied Start your 7 day free trial Can…" at bounding box center [739, 406] width 1478 height 812
click at [784, 720] on div "[EMAIL_ADDRESS][DOMAIN_NAME] Logout Link Copied Start your 7 day free trial Can…" at bounding box center [739, 406] width 1478 height 812
click at [785, 713] on div "[EMAIL_ADDRESS][DOMAIN_NAME] Logout Link Copied Start your 7 day free trial Can…" at bounding box center [739, 406] width 1478 height 812
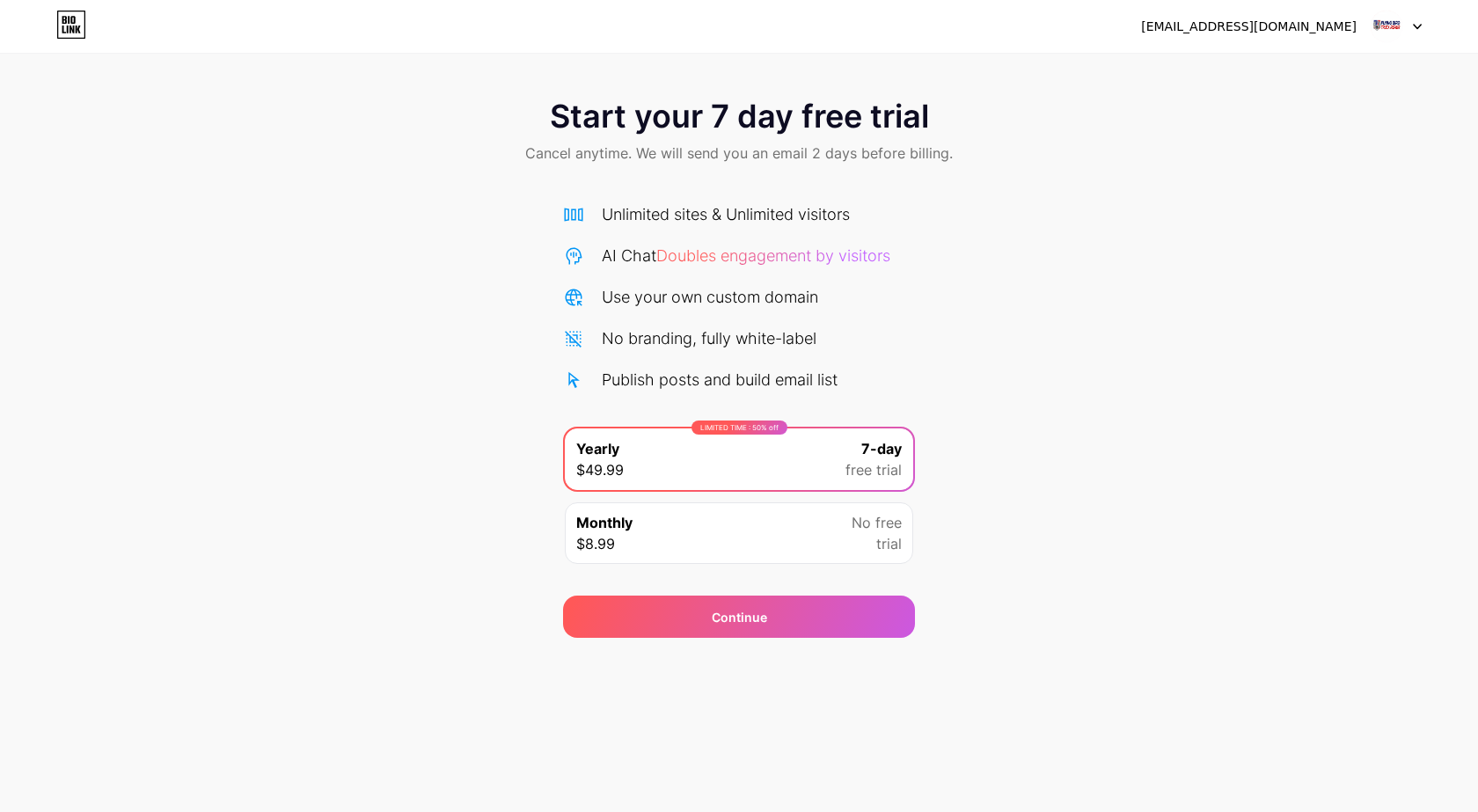
click at [1184, 357] on div "Start your 7 day free trial Cancel anytime. We will send you an email 2 days be…" at bounding box center [739, 359] width 1478 height 557
click at [1384, 19] on img at bounding box center [1387, 27] width 34 height 34
click at [1264, 25] on div "[EMAIL_ADDRESS][DOMAIN_NAME]" at bounding box center [1248, 27] width 216 height 19
click at [62, 21] on icon at bounding box center [72, 25] width 30 height 28
